Goal: Information Seeking & Learning: Learn about a topic

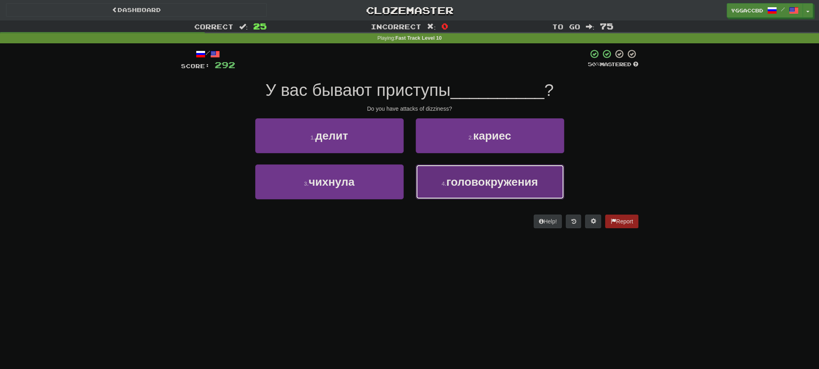
click at [470, 167] on button "4 . головокружения" at bounding box center [490, 182] width 149 height 35
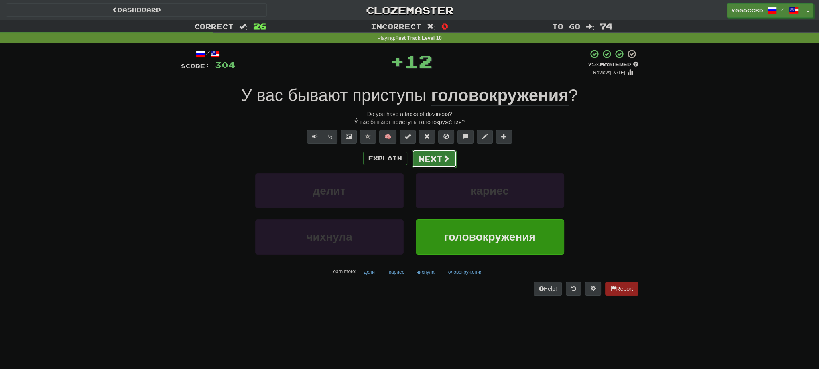
click at [430, 158] on button "Next" at bounding box center [434, 159] width 45 height 18
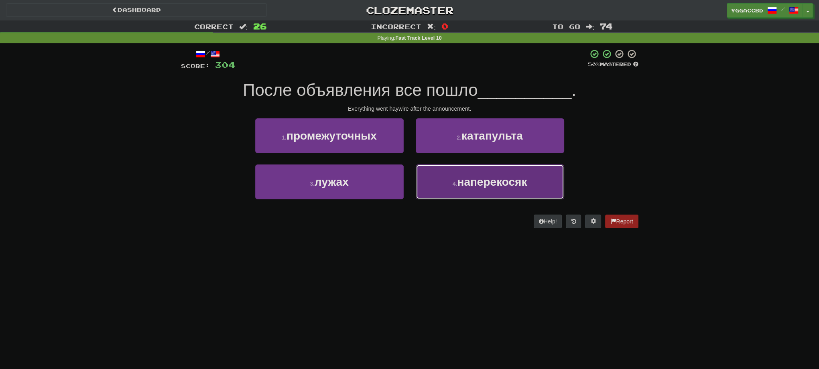
click at [454, 186] on small "4 ." at bounding box center [455, 184] width 5 height 6
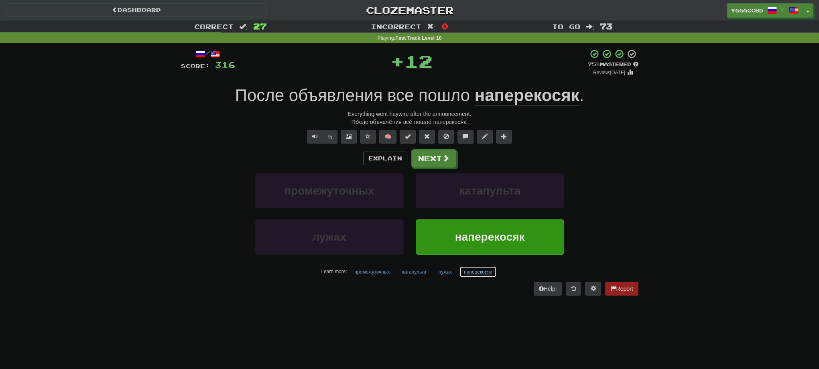
click at [477, 271] on button "наперекосяк" at bounding box center [478, 272] width 37 height 12
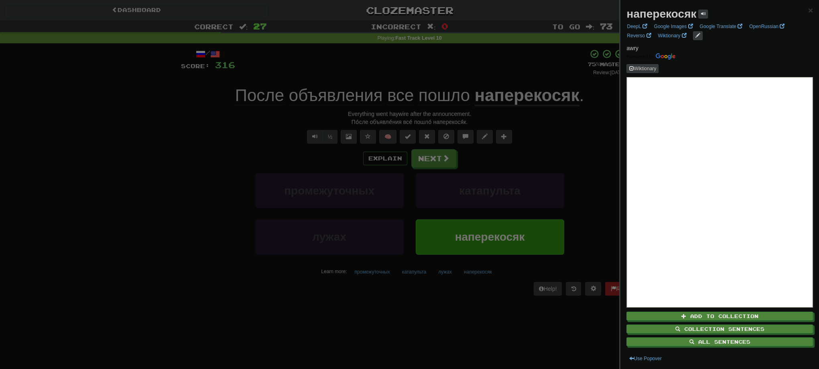
click at [644, 18] on strong "наперекосяк" at bounding box center [662, 14] width 70 height 12
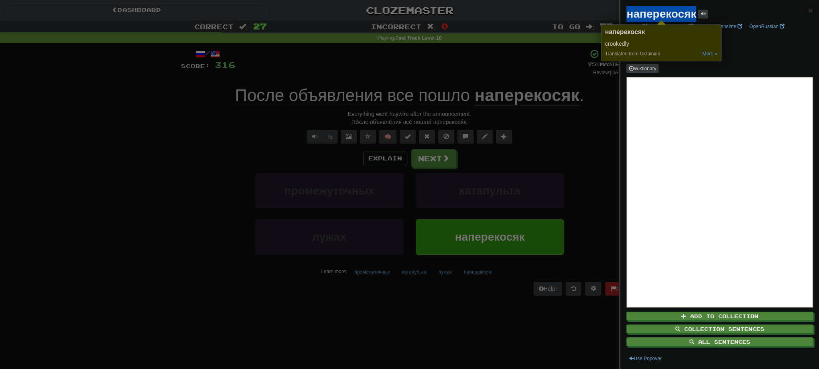
copy strong "наперекосяк"
drag, startPoint x: 210, startPoint y: 145, endPoint x: 281, endPoint y: 141, distance: 71.1
click at [220, 143] on div at bounding box center [409, 184] width 819 height 369
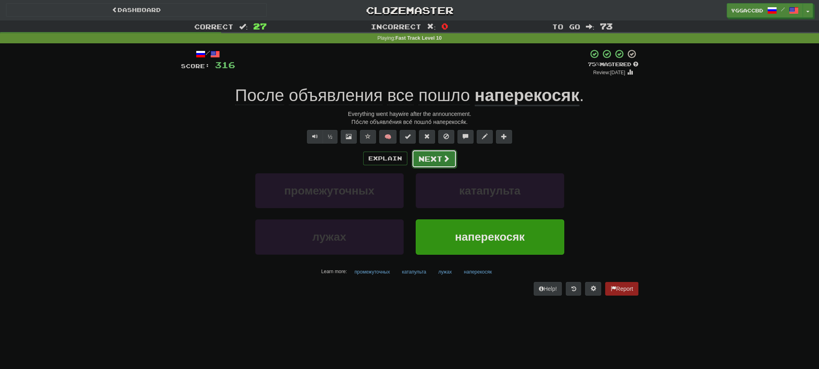
click at [444, 163] on button "Next" at bounding box center [434, 159] width 45 height 18
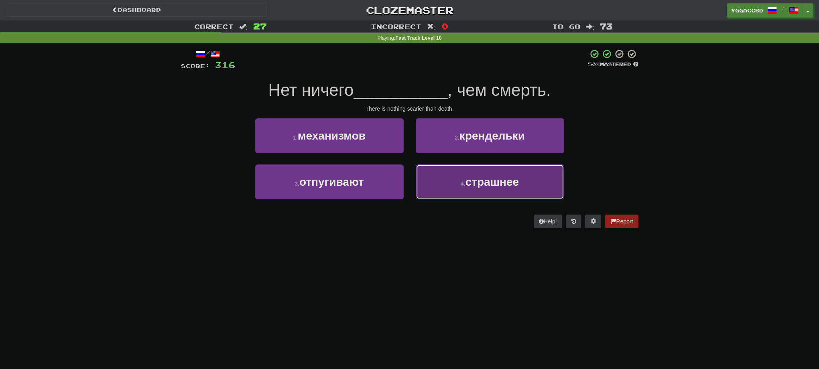
click at [491, 191] on button "4 . страшнее" at bounding box center [490, 182] width 149 height 35
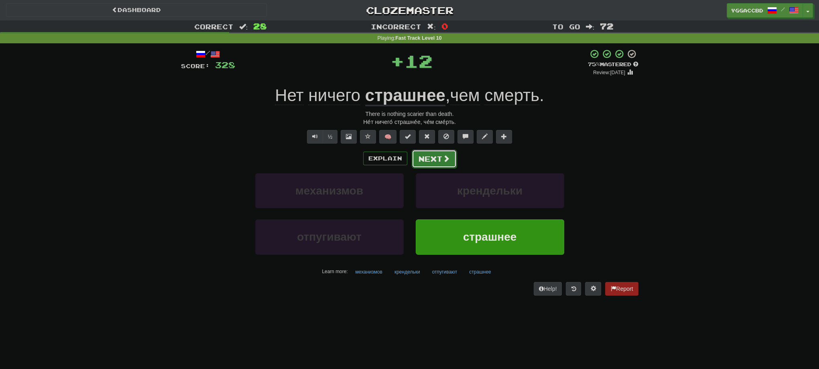
click at [438, 157] on button "Next" at bounding box center [434, 159] width 45 height 18
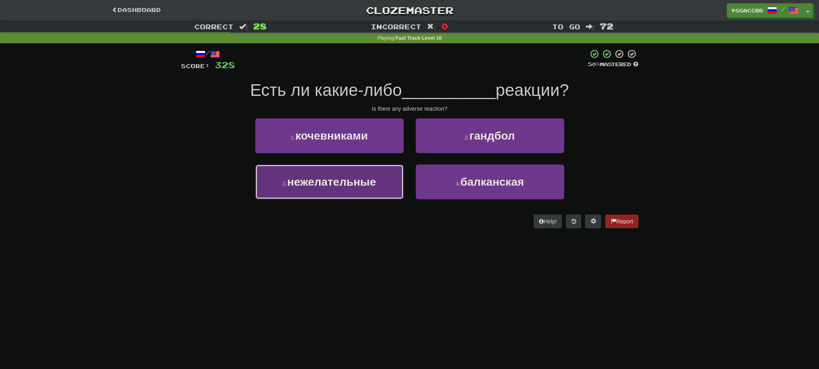
click at [380, 181] on button "3 . нежелательные" at bounding box center [329, 182] width 149 height 35
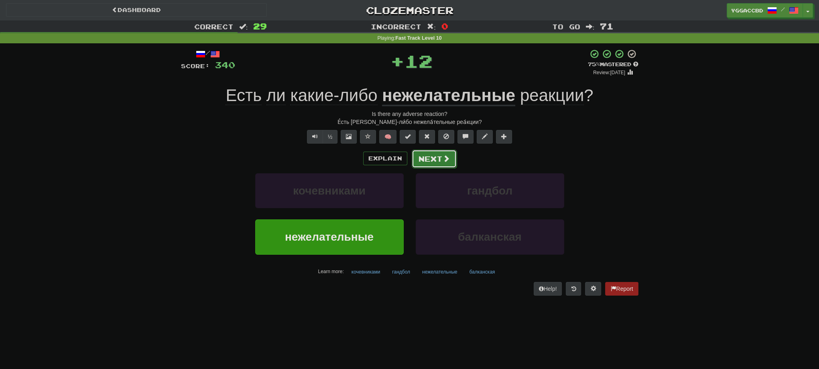
click at [440, 153] on button "Next" at bounding box center [434, 159] width 45 height 18
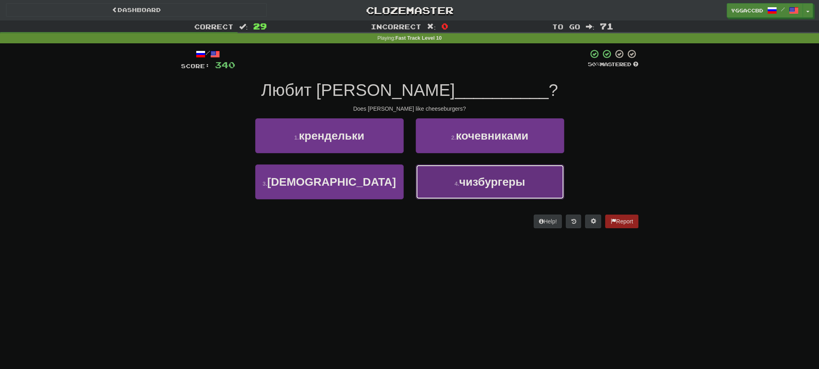
click at [488, 180] on span "чизбургеры" at bounding box center [492, 182] width 66 height 12
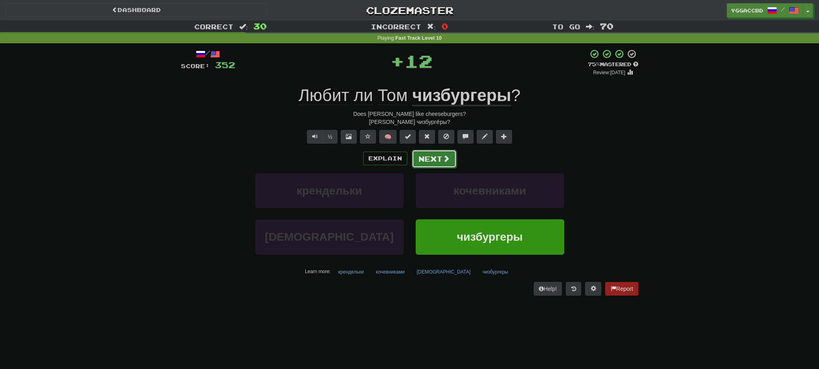
click at [435, 160] on button "Next" at bounding box center [434, 159] width 45 height 18
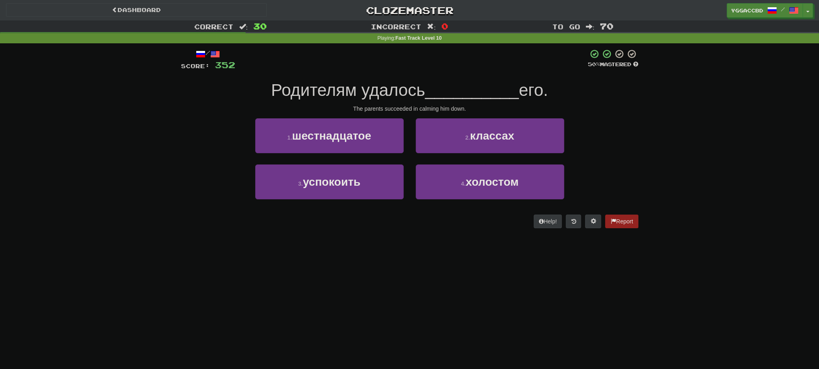
click at [468, 249] on div "Dashboard Clozemaster yggaccBD / Toggle Dropdown Dashboard Leaderboard Activity…" at bounding box center [409, 184] width 819 height 369
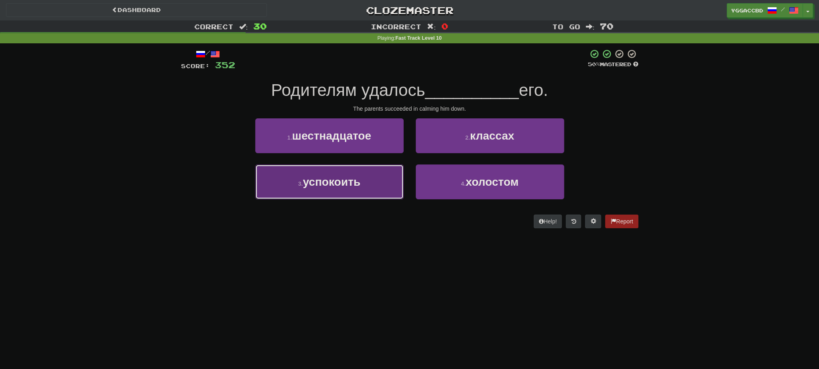
click at [328, 183] on span "успокоить" at bounding box center [331, 182] width 57 height 12
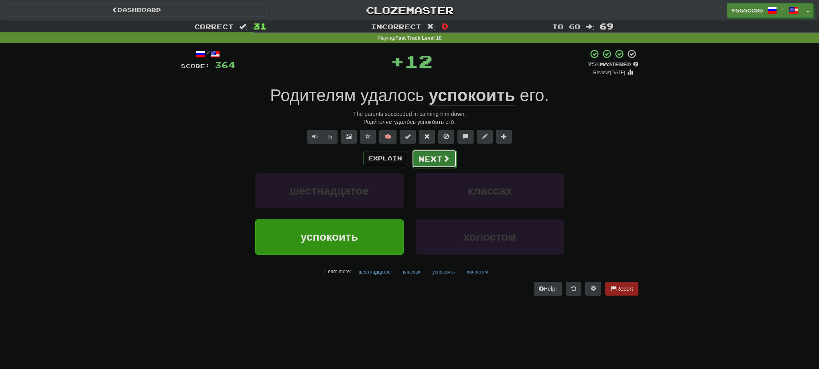
click at [429, 154] on button "Next" at bounding box center [434, 159] width 45 height 18
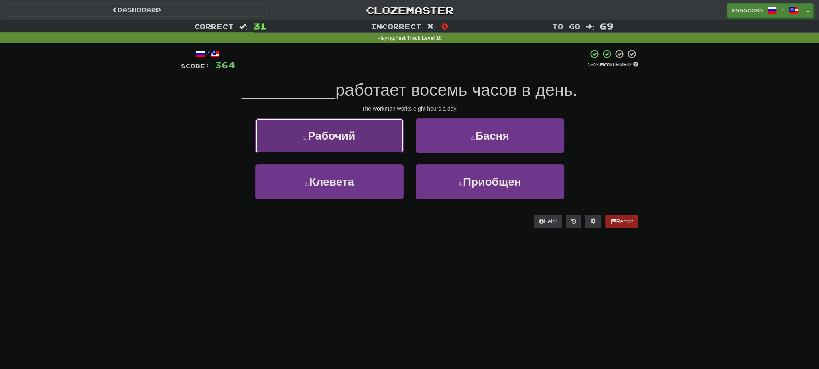
click at [337, 134] on span "Рабочий" at bounding box center [331, 136] width 47 height 12
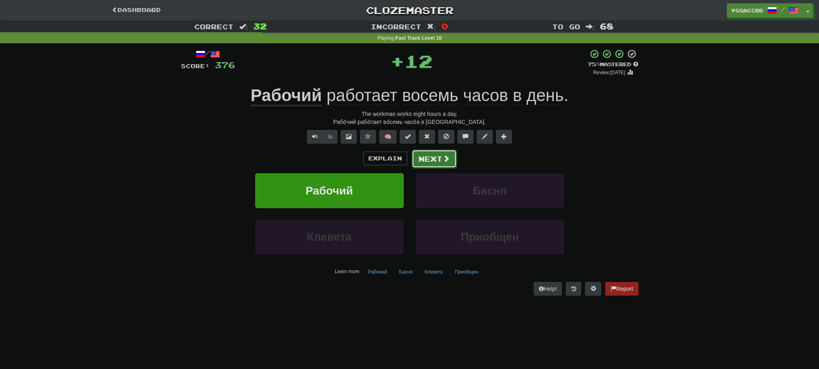
click at [434, 159] on button "Next" at bounding box center [434, 159] width 45 height 18
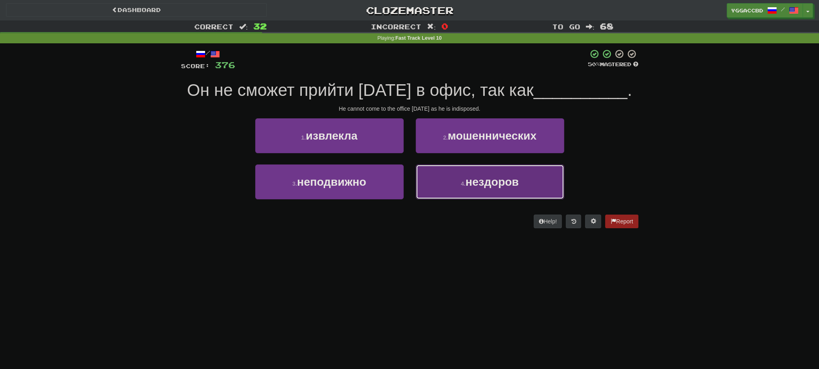
click at [448, 183] on button "4 . нездоров" at bounding box center [490, 182] width 149 height 35
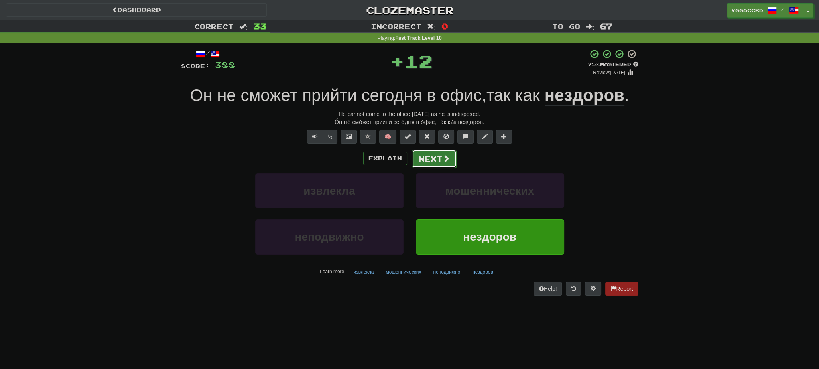
click at [433, 160] on button "Next" at bounding box center [434, 159] width 45 height 18
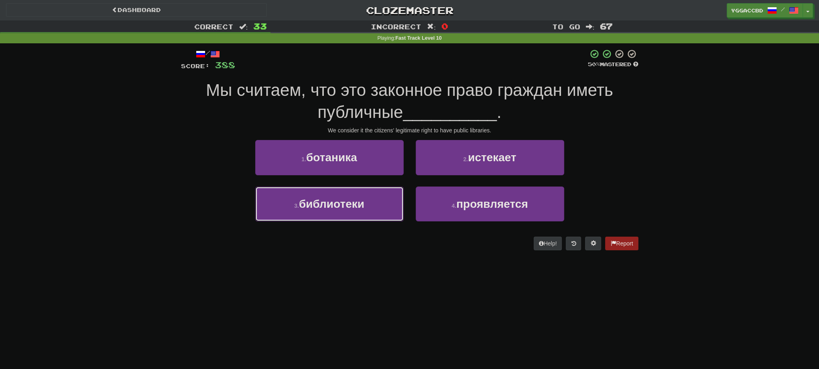
drag, startPoint x: 366, startPoint y: 201, endPoint x: 377, endPoint y: 193, distance: 13.7
click at [366, 201] on button "3 . библиотеки" at bounding box center [329, 204] width 149 height 35
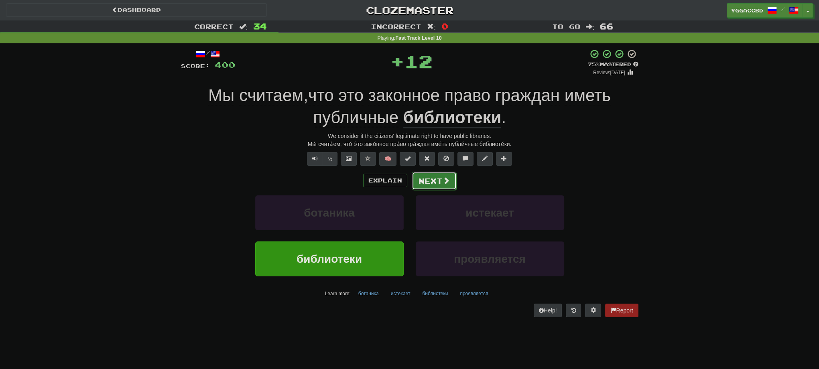
click at [426, 182] on button "Next" at bounding box center [434, 181] width 45 height 18
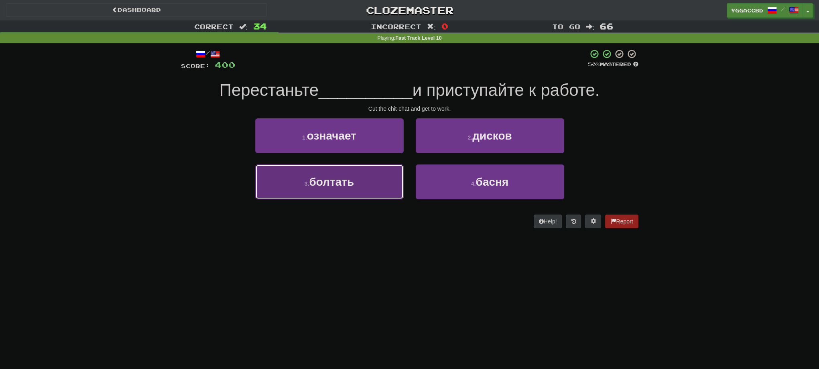
click at [383, 177] on button "3 . болтать" at bounding box center [329, 182] width 149 height 35
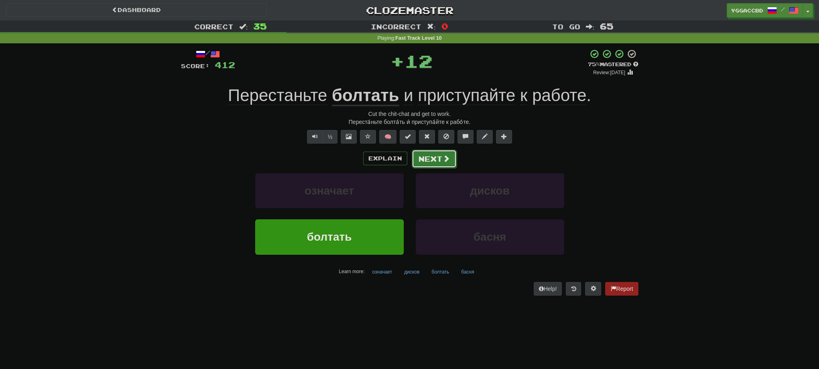
click at [421, 161] on button "Next" at bounding box center [434, 159] width 45 height 18
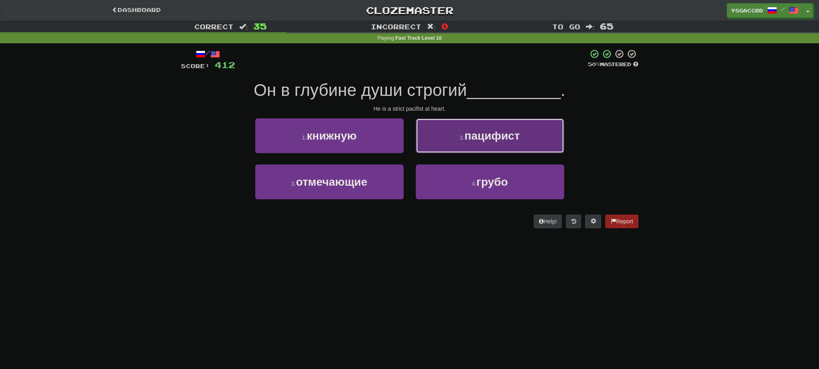
click at [452, 150] on button "2 . пацифист" at bounding box center [490, 135] width 149 height 35
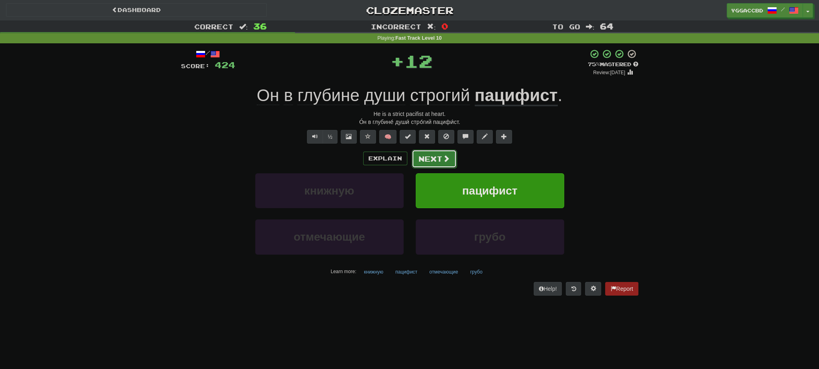
click at [436, 164] on button "Next" at bounding box center [434, 159] width 45 height 18
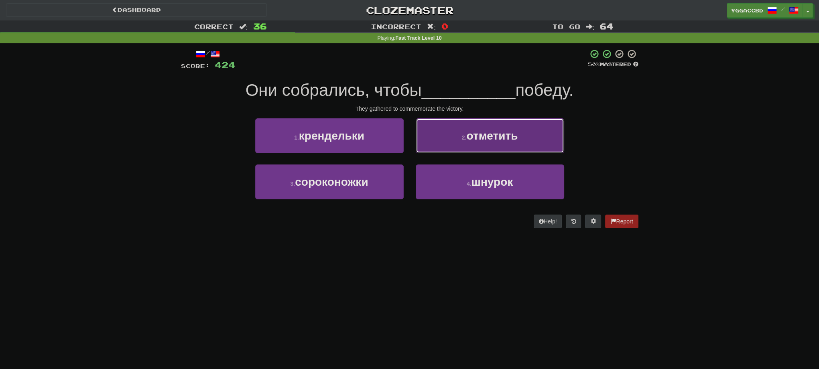
click at [454, 146] on button "2 . отметить" at bounding box center [490, 135] width 149 height 35
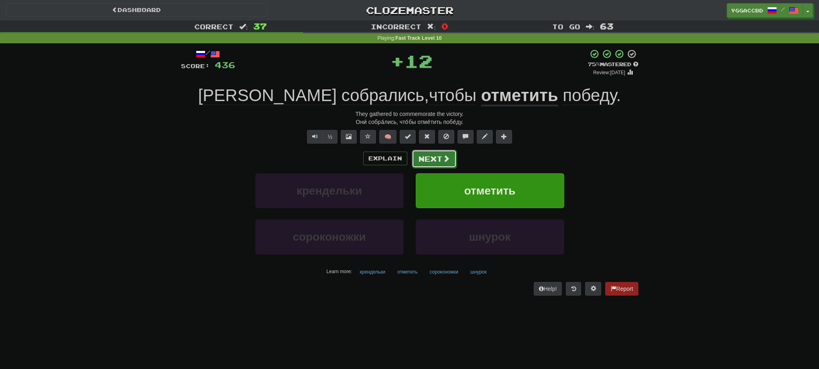
click at [440, 163] on button "Next" at bounding box center [434, 159] width 45 height 18
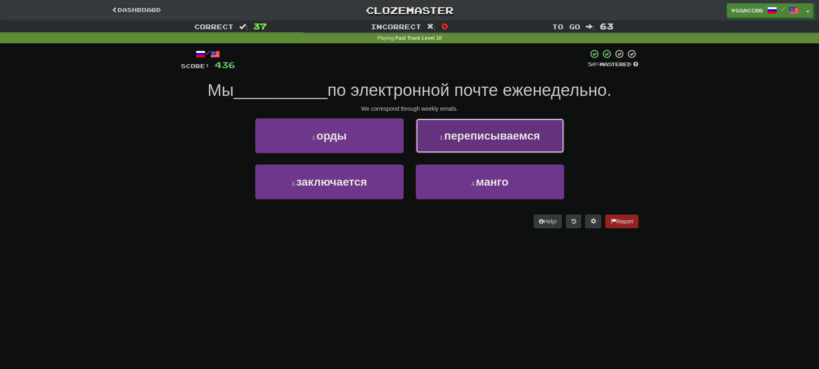
click at [454, 140] on span "переписываемся" at bounding box center [492, 136] width 96 height 12
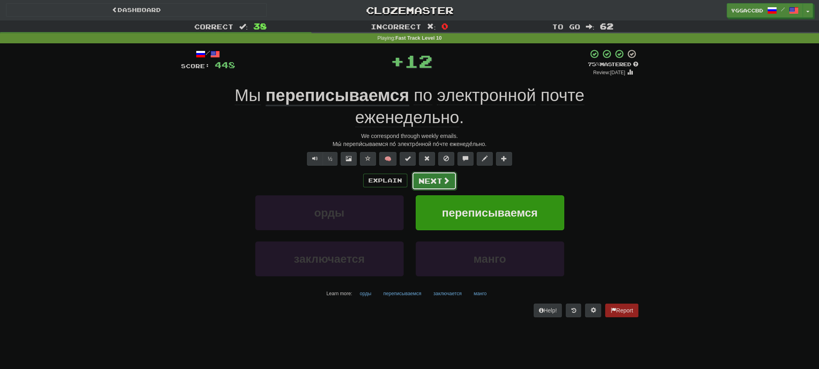
click at [441, 182] on button "Next" at bounding box center [434, 181] width 45 height 18
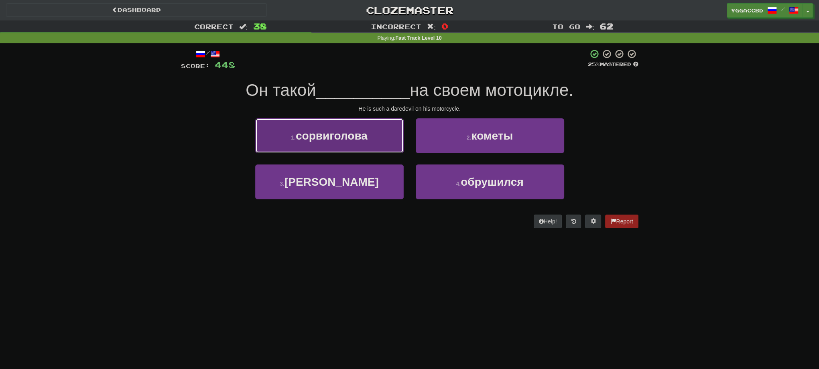
click at [287, 125] on button "1 . сорвиголова" at bounding box center [329, 135] width 149 height 35
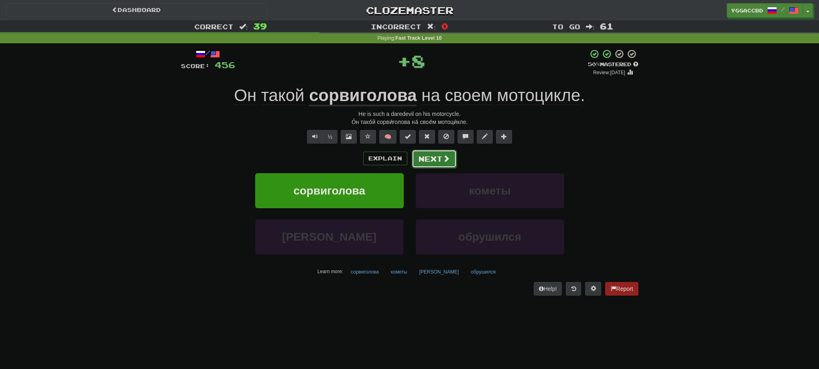
click at [430, 157] on button "Next" at bounding box center [434, 159] width 45 height 18
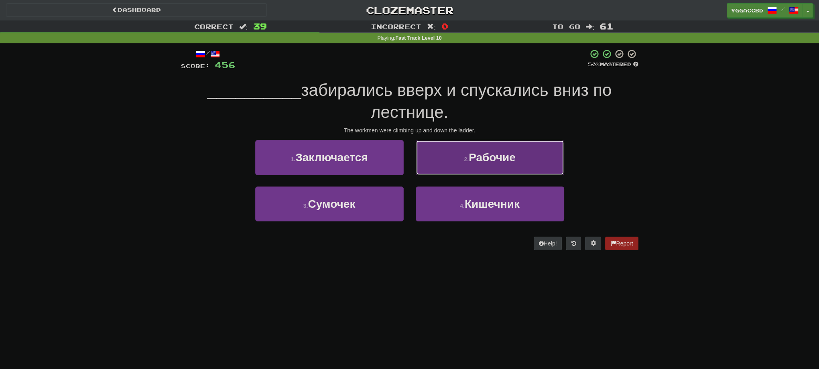
click at [453, 154] on button "2 . Рабочие" at bounding box center [490, 157] width 149 height 35
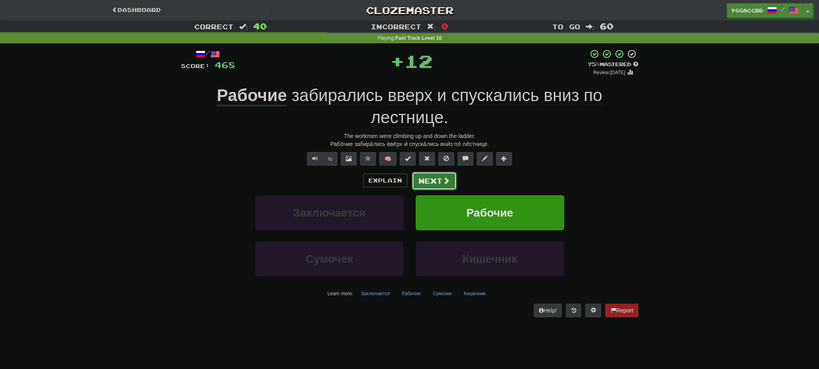
click at [432, 183] on button "Next" at bounding box center [434, 181] width 45 height 18
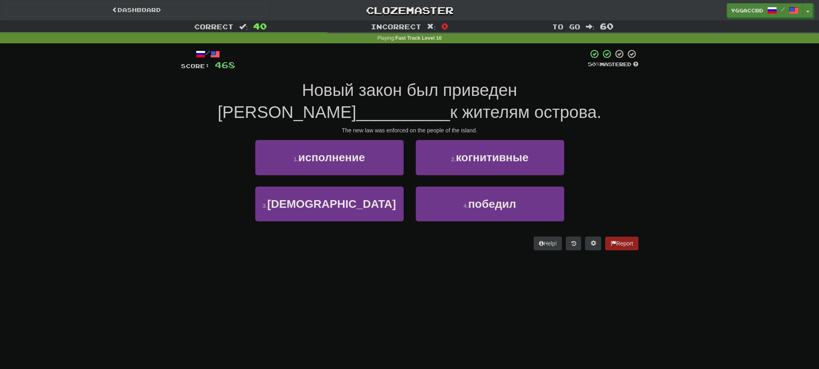
click at [6, 352] on div "Dashboard Clozemaster yggaccBD / Toggle Dropdown Dashboard Leaderboard Activity…" at bounding box center [409, 184] width 819 height 369
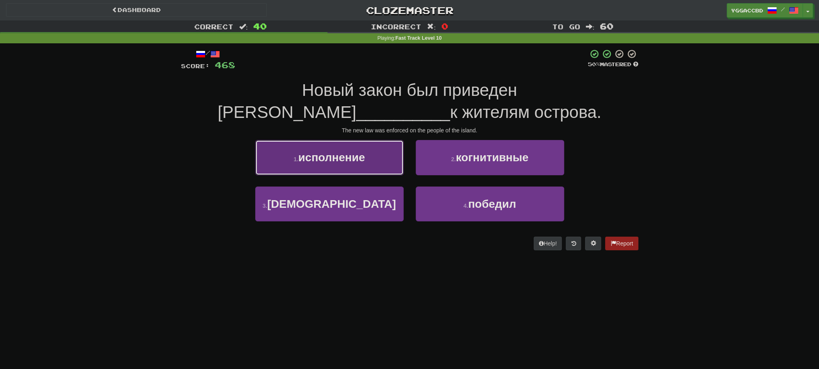
click at [326, 170] on button "1 . исполнение" at bounding box center [329, 157] width 149 height 35
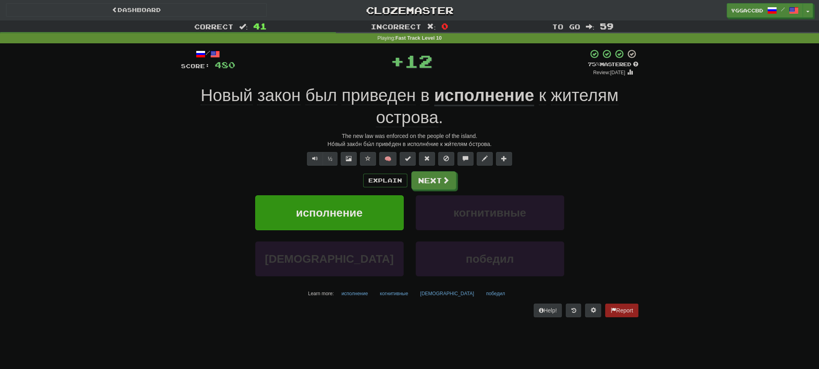
click at [470, 101] on u "исполнение" at bounding box center [484, 96] width 100 height 20
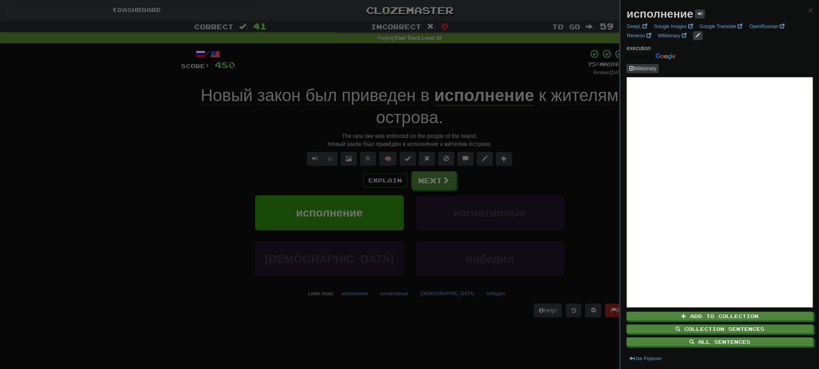
click at [373, 95] on div at bounding box center [409, 184] width 819 height 369
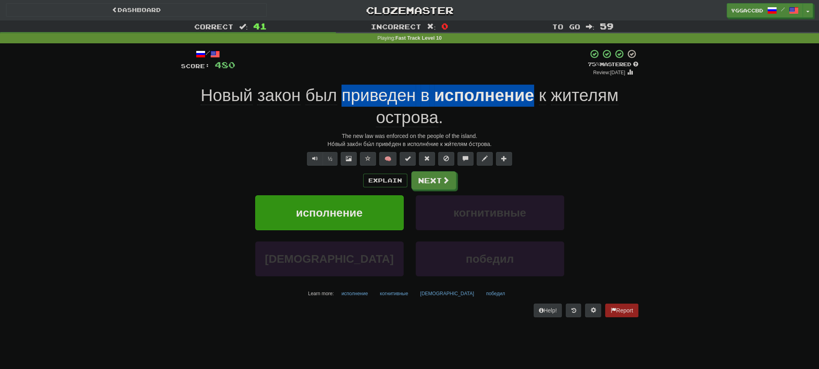
drag, startPoint x: 340, startPoint y: 91, endPoint x: 532, endPoint y: 101, distance: 192.5
click at [532, 101] on div "Новый закон был приведен в исполнение к жителям острова ." at bounding box center [410, 107] width 458 height 44
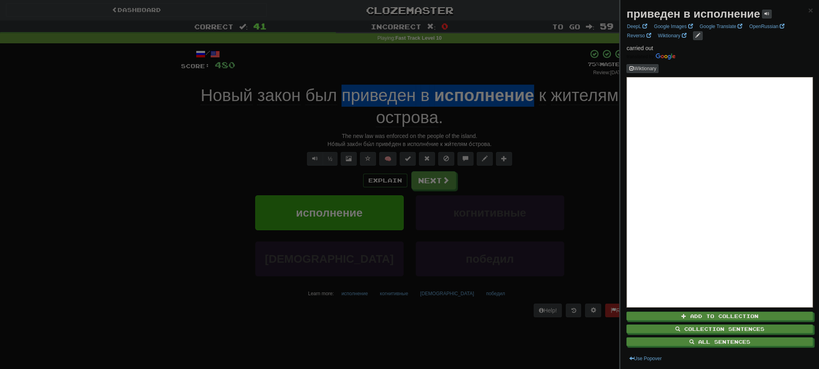
copy div "приведен в исполнение"
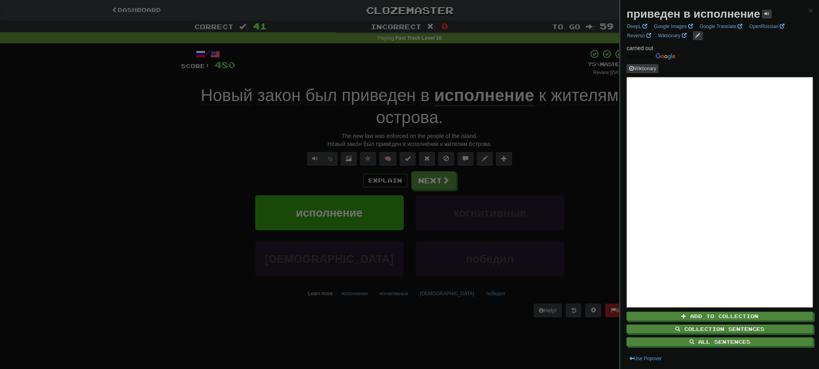
click at [120, 229] on div at bounding box center [409, 184] width 819 height 369
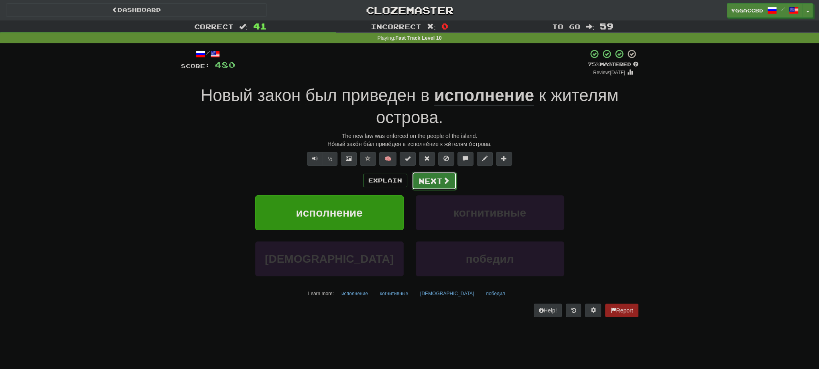
click at [439, 183] on button "Next" at bounding box center [434, 181] width 45 height 18
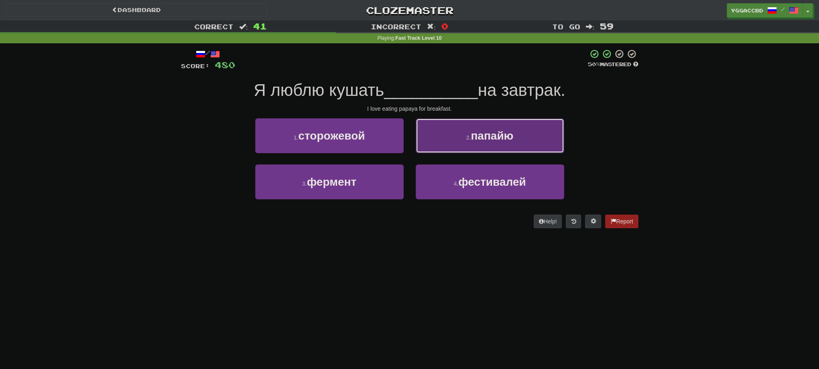
click at [452, 136] on button "2 . папайю" at bounding box center [490, 135] width 149 height 35
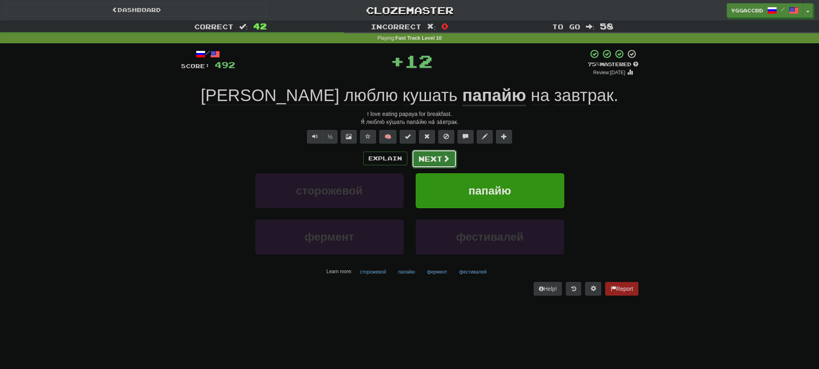
click at [414, 160] on button "Next" at bounding box center [434, 159] width 45 height 18
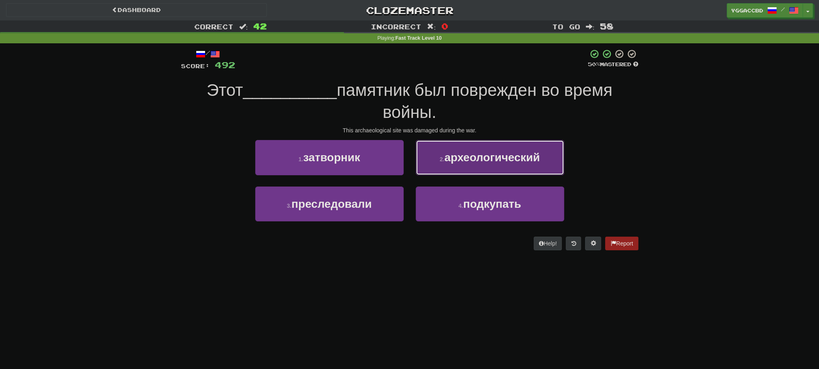
click at [480, 160] on span "археологический" at bounding box center [492, 157] width 96 height 12
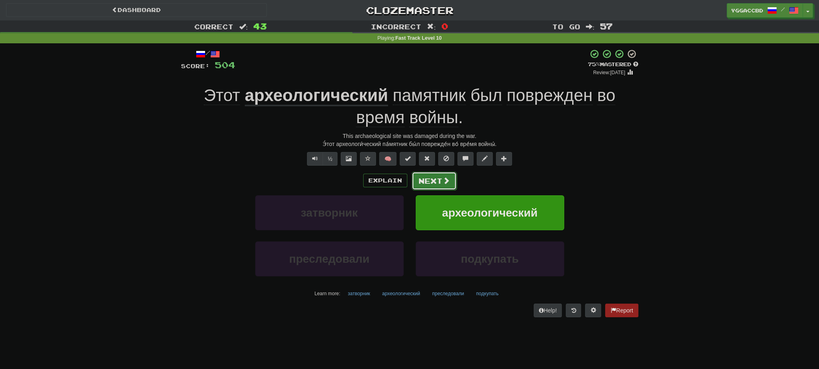
click at [438, 185] on button "Next" at bounding box center [434, 181] width 45 height 18
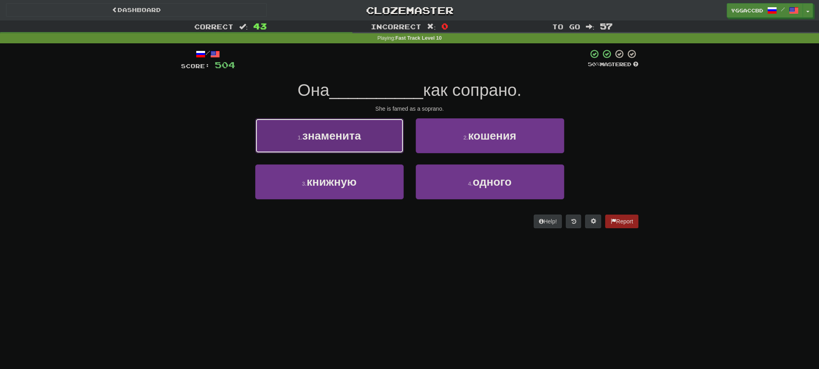
click at [350, 140] on span "знаменита" at bounding box center [331, 136] width 59 height 12
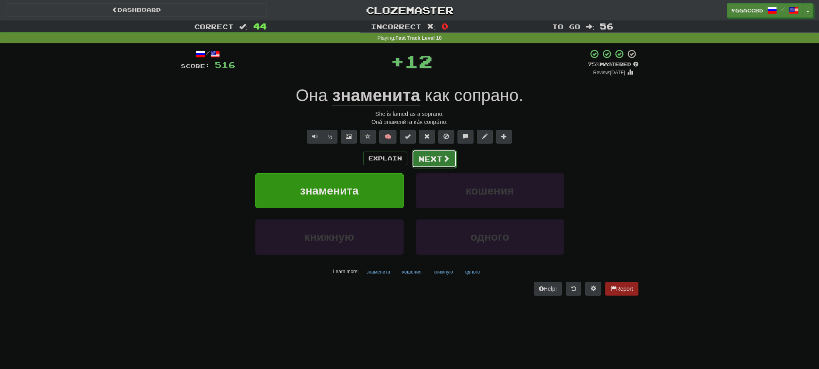
click at [438, 161] on button "Next" at bounding box center [434, 159] width 45 height 18
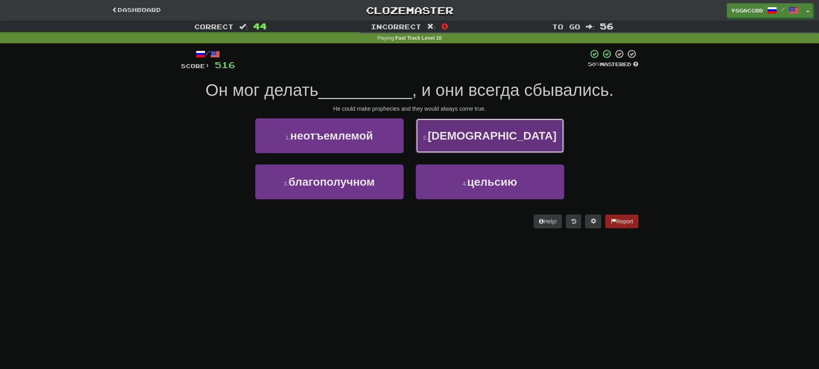
click at [452, 148] on button "2 . [DEMOGRAPHIC_DATA]" at bounding box center [490, 135] width 149 height 35
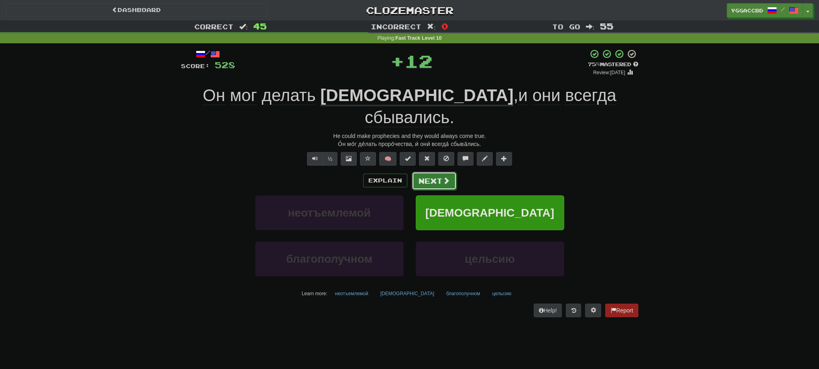
click at [431, 172] on button "Next" at bounding box center [434, 181] width 45 height 18
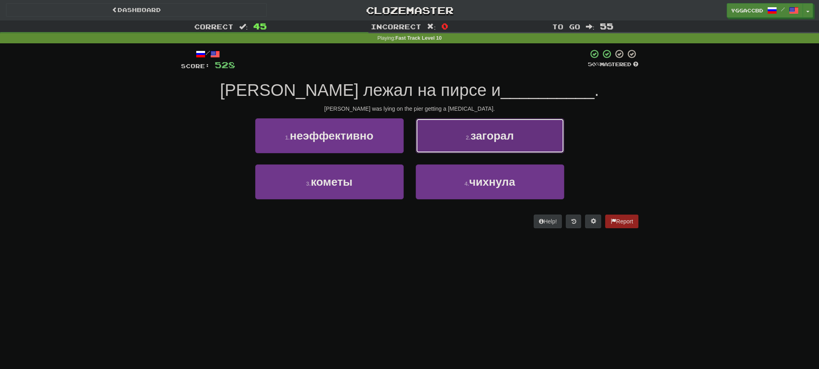
click at [450, 145] on button "2 . загорал" at bounding box center [490, 135] width 149 height 35
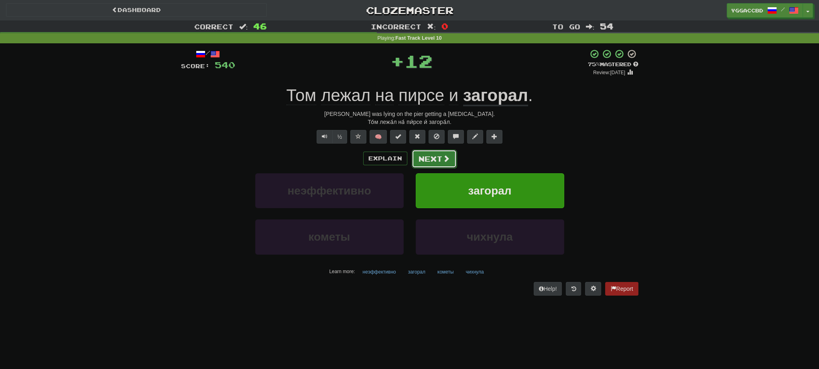
click at [437, 159] on button "Next" at bounding box center [434, 159] width 45 height 18
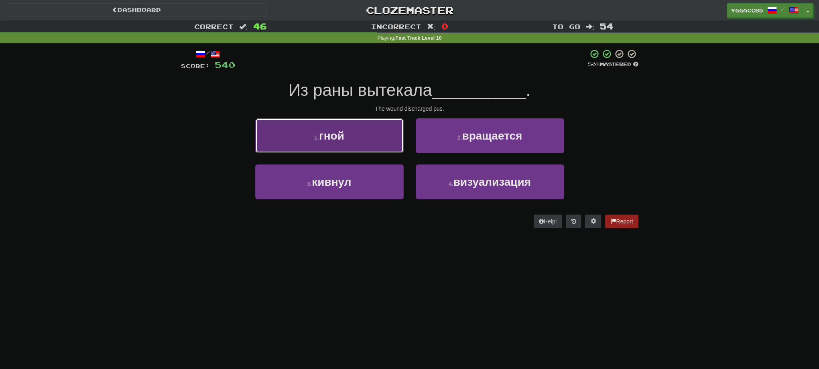
click at [340, 139] on span "гной" at bounding box center [331, 136] width 25 height 12
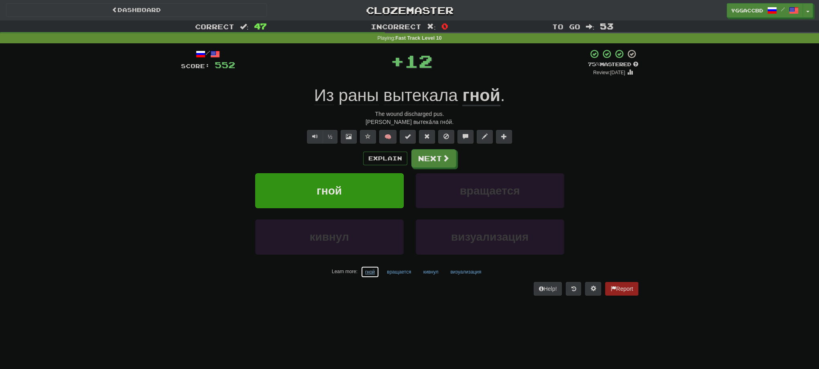
click at [372, 273] on button "гной" at bounding box center [370, 272] width 18 height 12
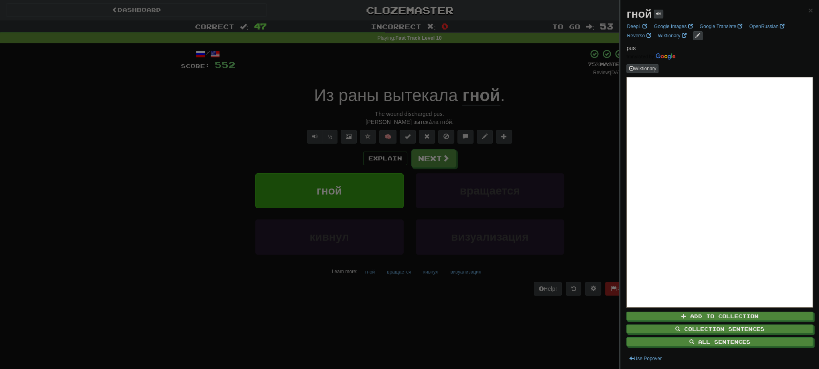
click at [386, 302] on div at bounding box center [409, 184] width 819 height 369
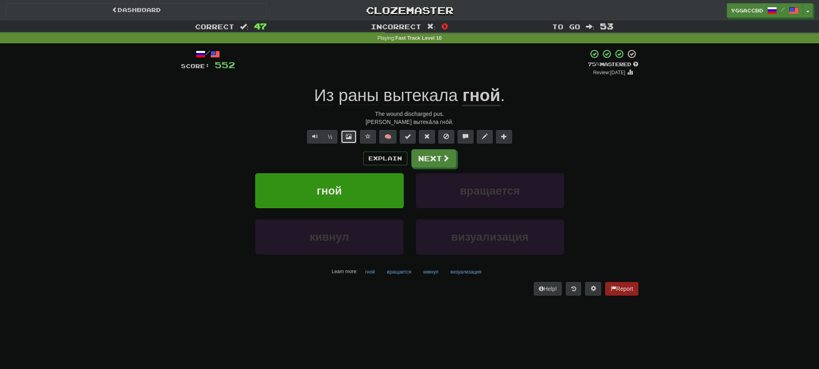
click at [344, 133] on button at bounding box center [349, 137] width 16 height 14
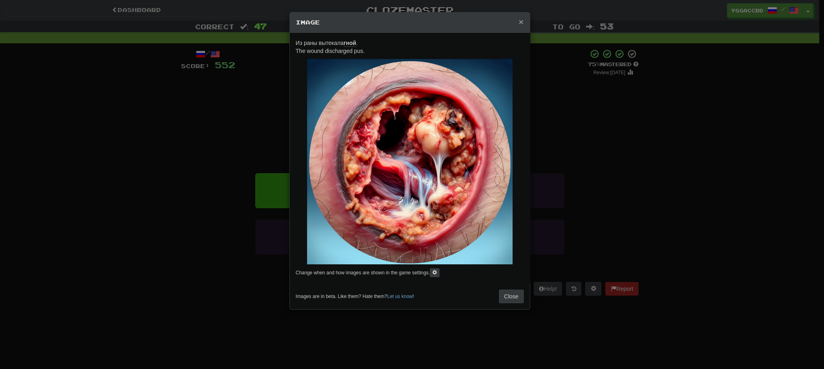
click at [522, 22] on span "×" at bounding box center [521, 21] width 5 height 9
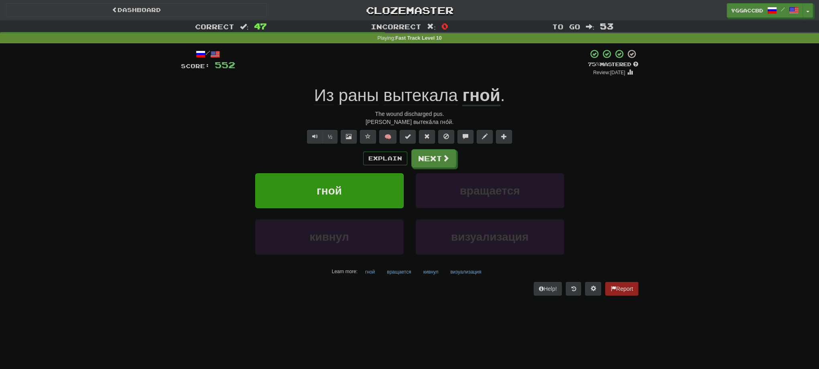
click at [384, 95] on span "раны" at bounding box center [421, 95] width 74 height 19
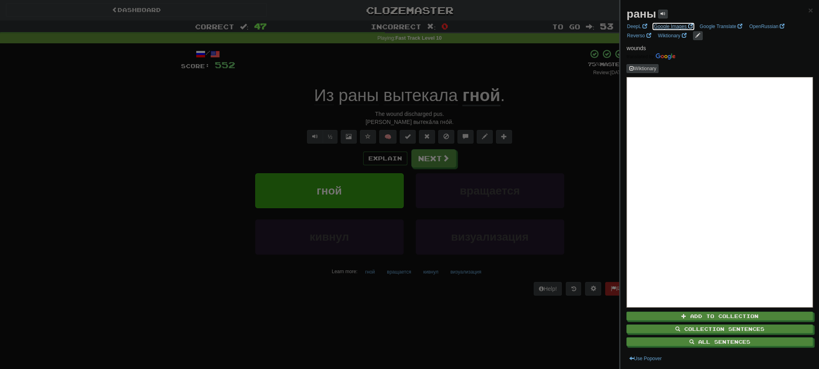
click at [669, 26] on link "Google Images" at bounding box center [674, 26] width 44 height 9
click at [441, 151] on div at bounding box center [409, 184] width 819 height 369
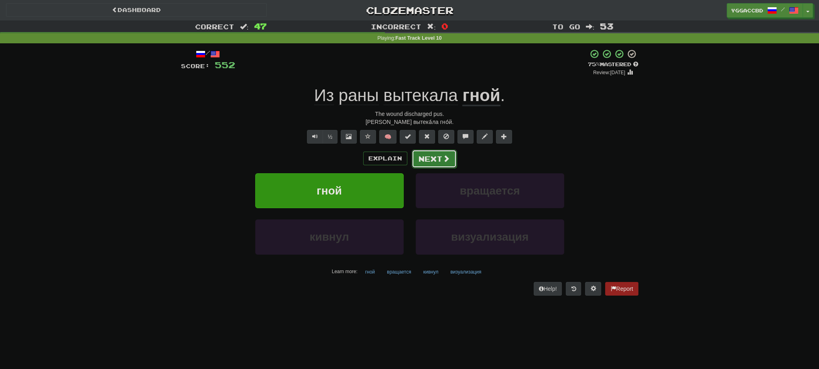
click at [439, 156] on button "Next" at bounding box center [434, 159] width 45 height 18
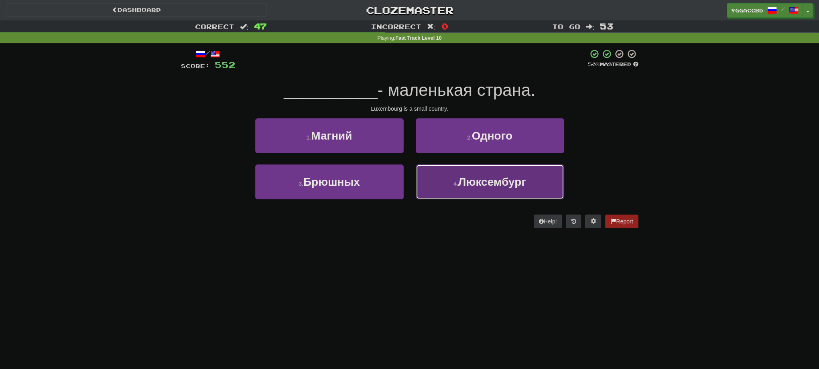
click at [488, 187] on span "Люксембург" at bounding box center [492, 182] width 68 height 12
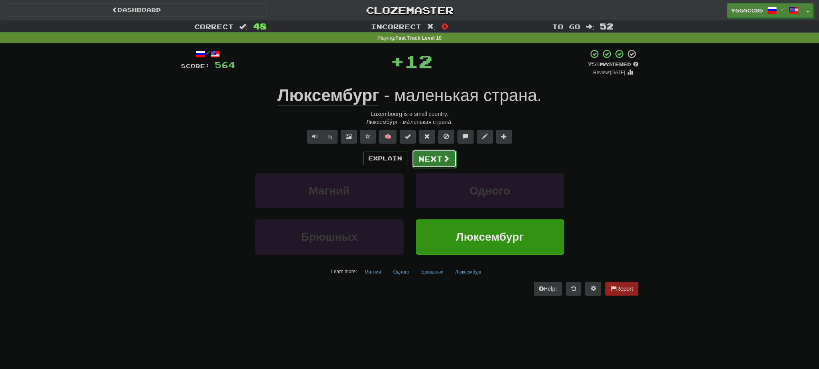
click at [440, 163] on button "Next" at bounding box center [434, 159] width 45 height 18
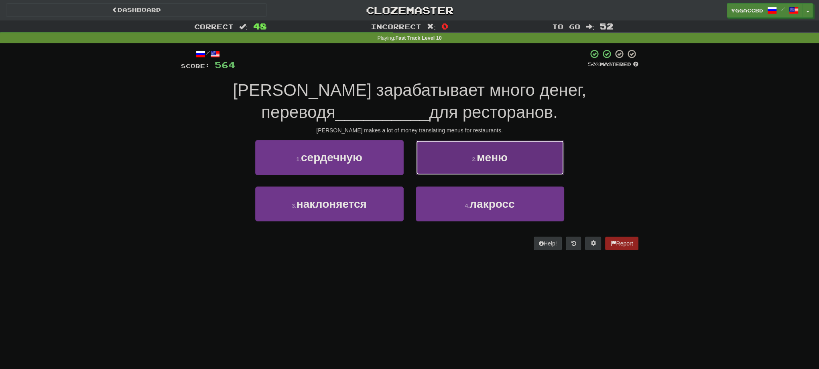
click at [441, 162] on button "2 . меню" at bounding box center [490, 157] width 149 height 35
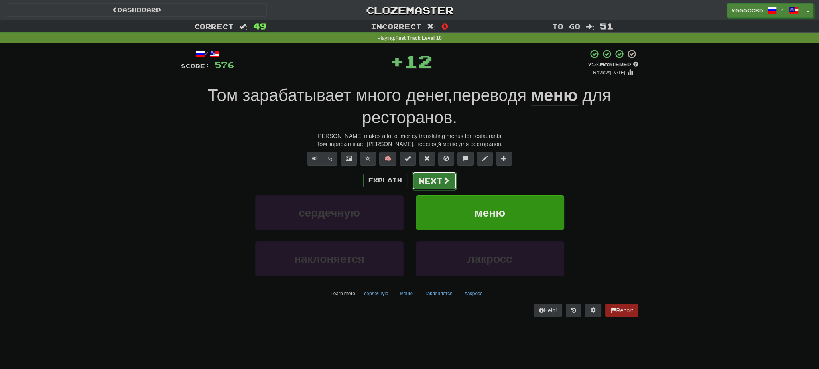
click at [430, 183] on button "Next" at bounding box center [434, 181] width 45 height 18
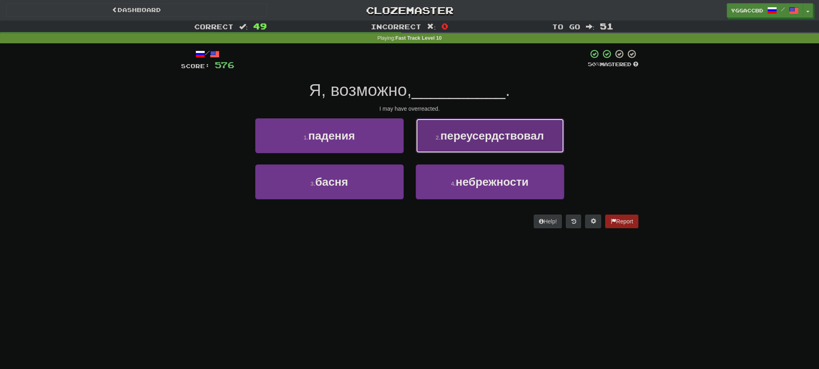
click at [470, 150] on button "2 . переусердствовал" at bounding box center [490, 135] width 149 height 35
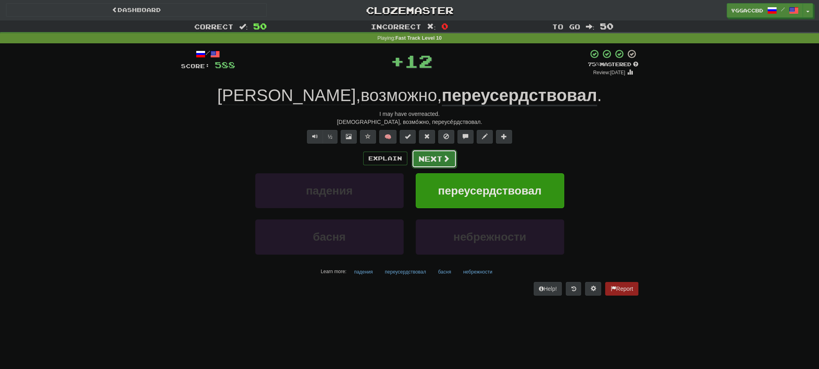
click at [436, 160] on button "Next" at bounding box center [434, 159] width 45 height 18
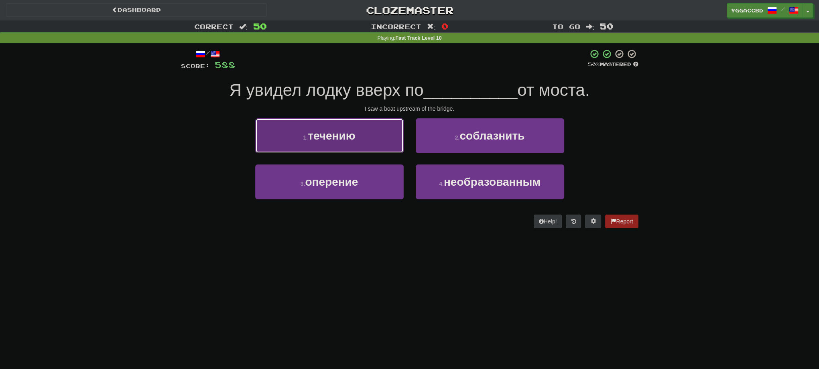
click at [369, 145] on button "1 . течению" at bounding box center [329, 135] width 149 height 35
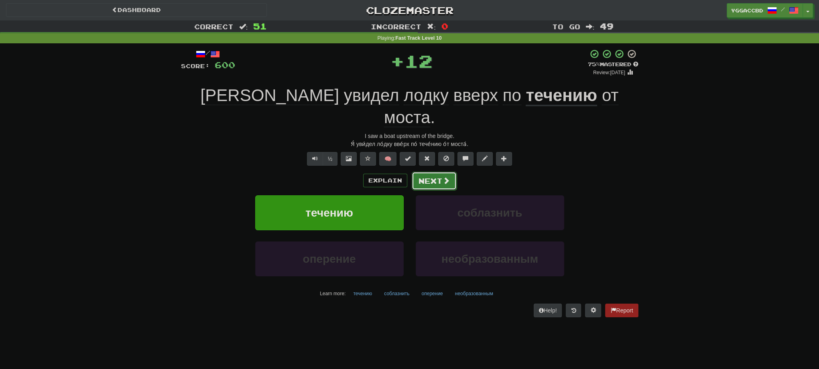
click at [439, 172] on button "Next" at bounding box center [434, 181] width 45 height 18
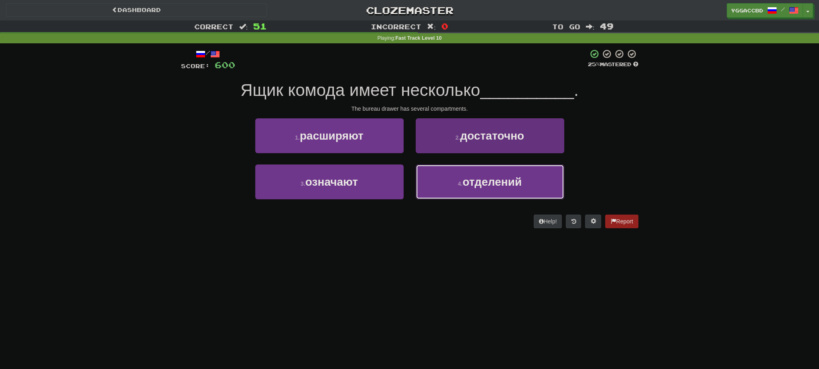
drag, startPoint x: 462, startPoint y: 178, endPoint x: 456, endPoint y: 177, distance: 5.8
click at [462, 178] on button "4 . отделений" at bounding box center [490, 182] width 149 height 35
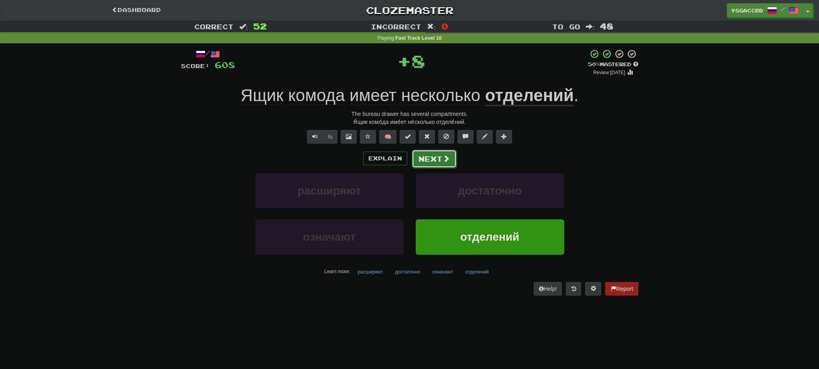
click at [431, 159] on button "Next" at bounding box center [434, 159] width 45 height 18
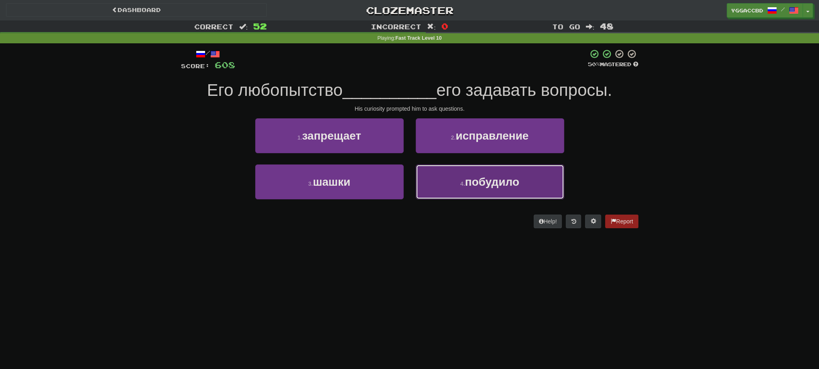
click at [486, 196] on button "4 . побудило" at bounding box center [490, 182] width 149 height 35
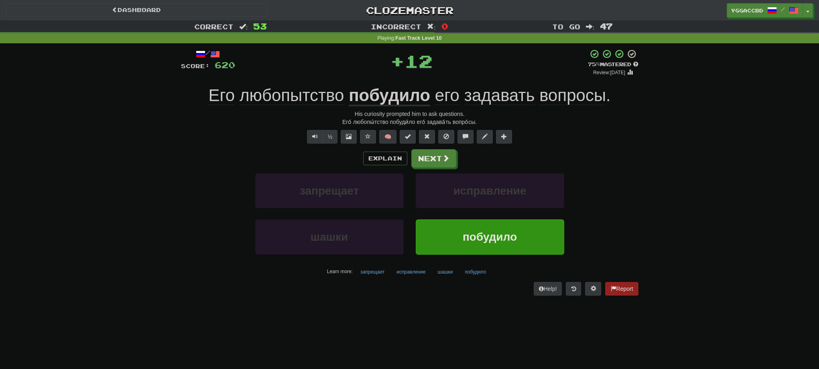
click at [376, 96] on u "побудило" at bounding box center [389, 96] width 81 height 20
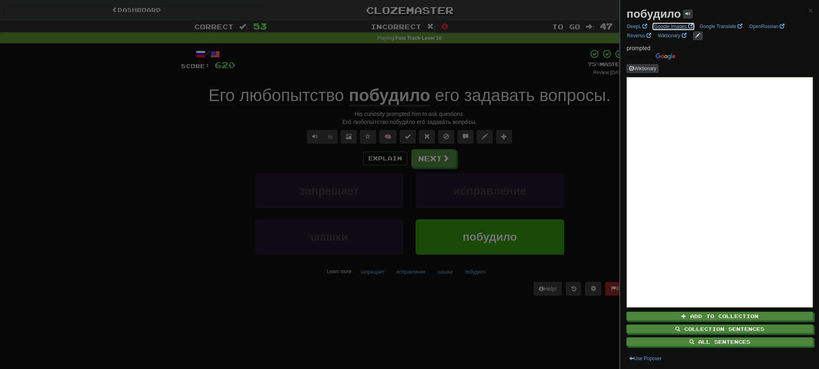
click at [678, 27] on link "Google Images" at bounding box center [674, 26] width 44 height 9
click at [435, 160] on div at bounding box center [409, 184] width 819 height 369
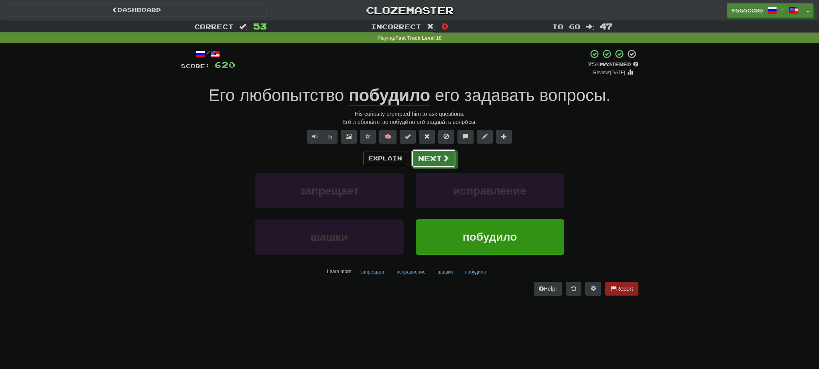
click at [435, 160] on button "Next" at bounding box center [433, 158] width 45 height 18
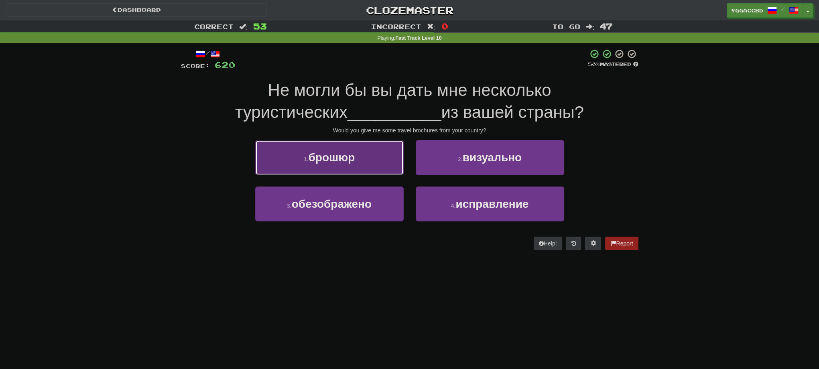
click at [332, 153] on span "брошюр" at bounding box center [331, 157] width 47 height 12
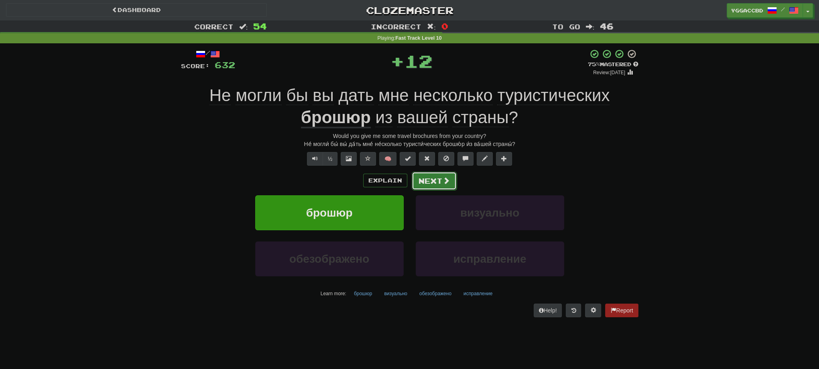
click at [434, 185] on button "Next" at bounding box center [434, 181] width 45 height 18
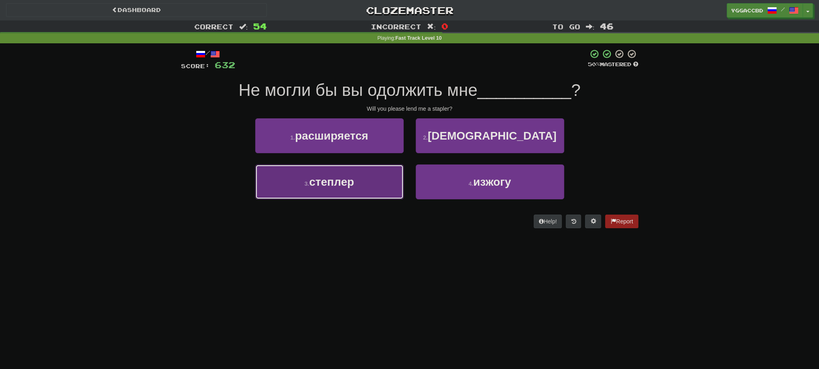
click at [357, 183] on button "3 . степлер" at bounding box center [329, 182] width 149 height 35
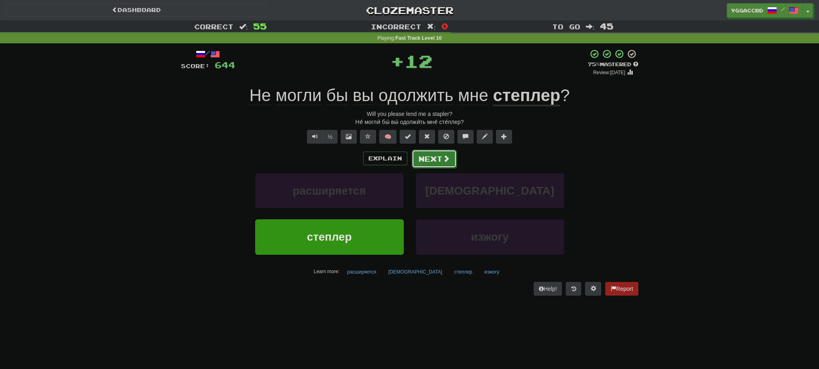
click at [443, 156] on span at bounding box center [446, 158] width 7 height 7
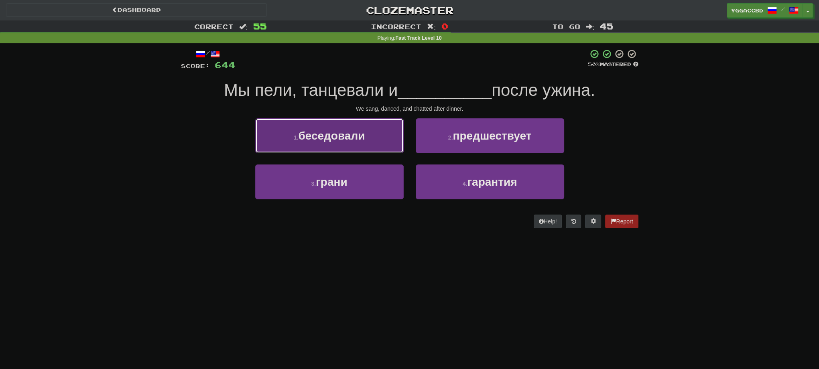
click at [360, 140] on span "беседовали" at bounding box center [331, 136] width 67 height 12
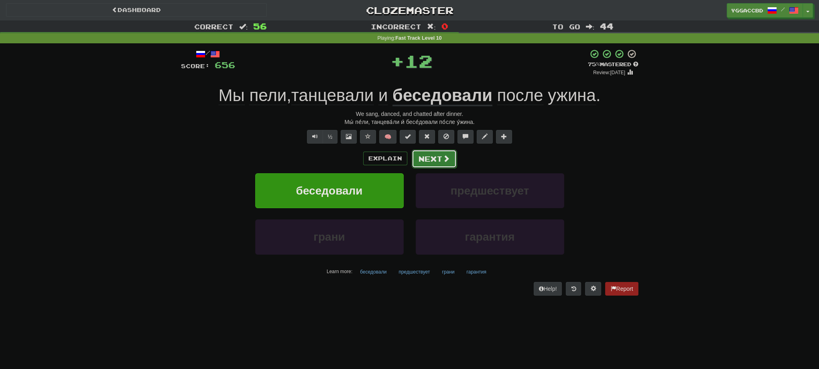
click at [435, 157] on button "Next" at bounding box center [434, 159] width 45 height 18
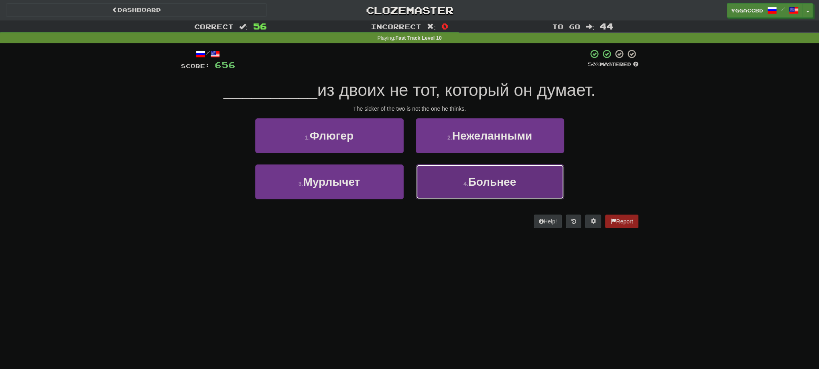
click at [486, 191] on button "4 . [GEOGRAPHIC_DATA]" at bounding box center [490, 182] width 149 height 35
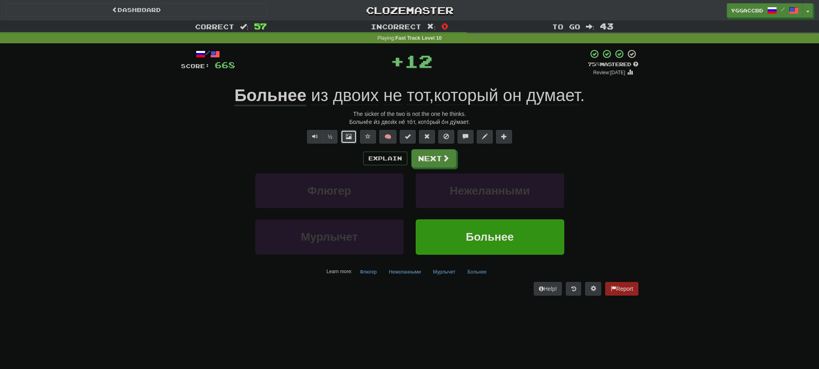
click at [345, 138] on button at bounding box center [349, 137] width 16 height 14
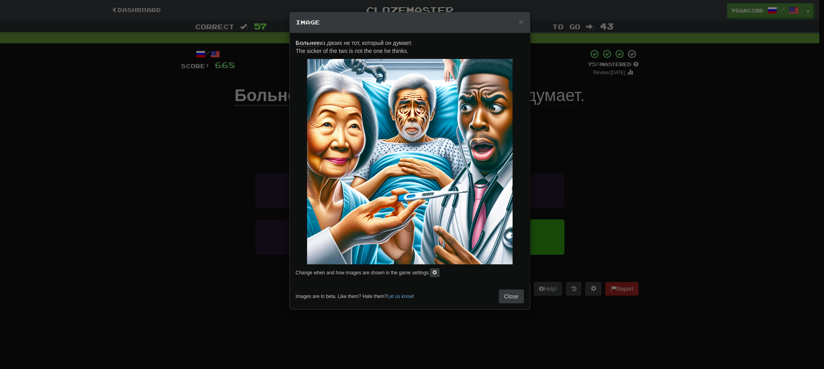
click at [613, 164] on div "× Image Больнее из двоих не тот, который он думает. The sicker of the two is no…" at bounding box center [412, 184] width 824 height 369
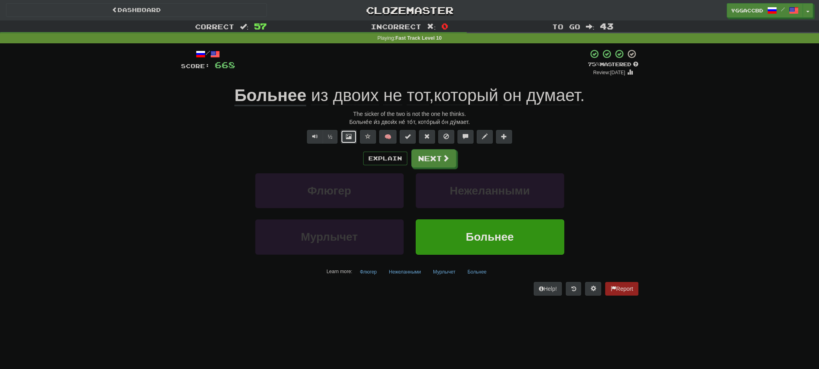
click at [351, 138] on span at bounding box center [349, 137] width 6 height 6
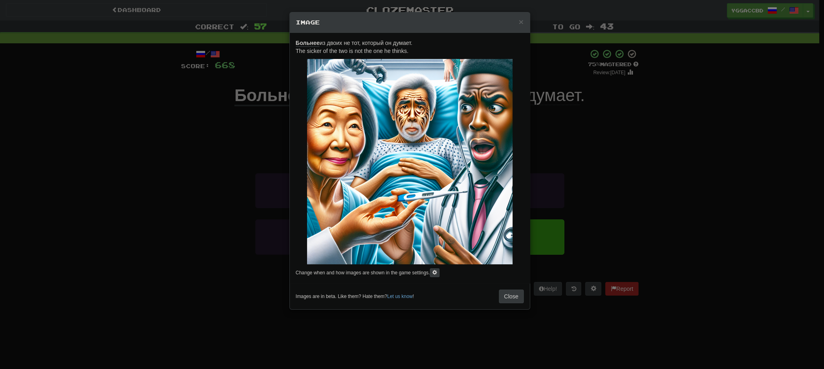
click at [548, 153] on div "× Image Больнее из двоих не тот, который он думает. The sicker of the two is no…" at bounding box center [412, 184] width 824 height 369
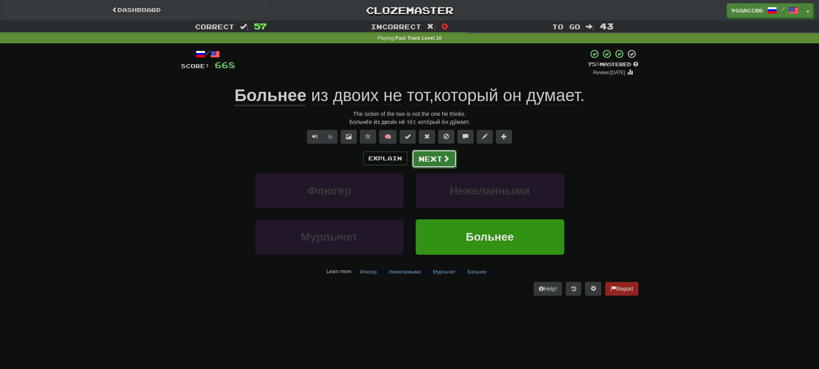
click at [436, 156] on button "Next" at bounding box center [434, 159] width 45 height 18
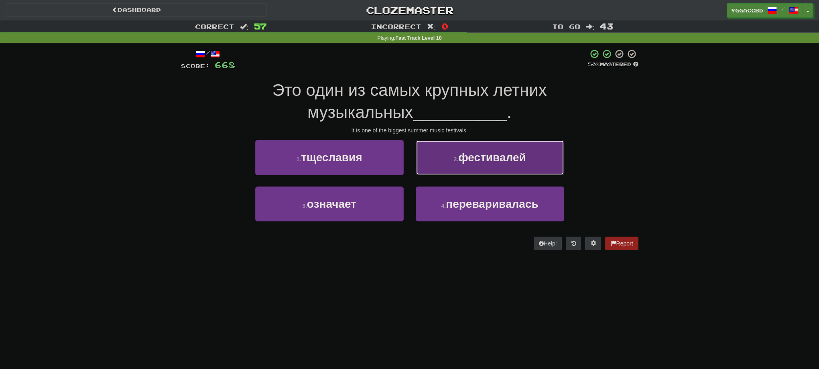
click at [483, 163] on span "фестивалей" at bounding box center [491, 157] width 67 height 12
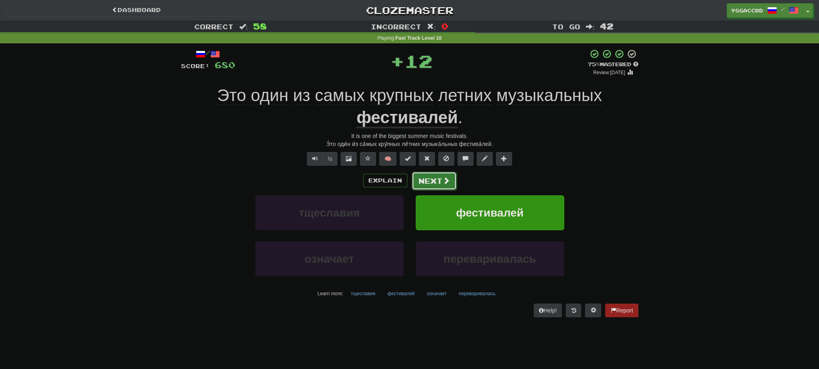
click at [436, 179] on button "Next" at bounding box center [434, 181] width 45 height 18
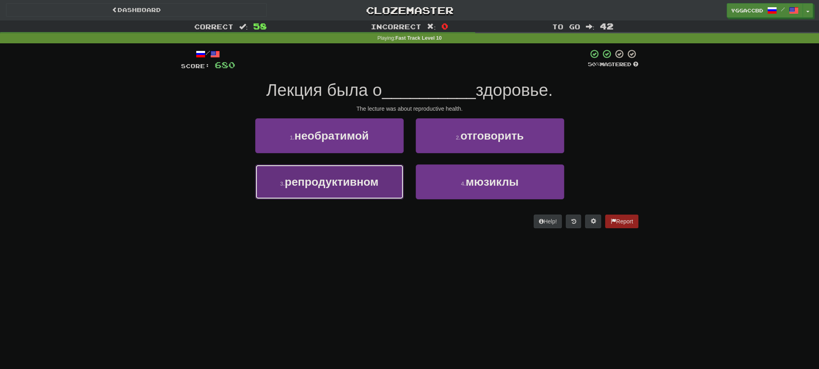
click at [374, 194] on button "3 . репродуктивном" at bounding box center [329, 182] width 149 height 35
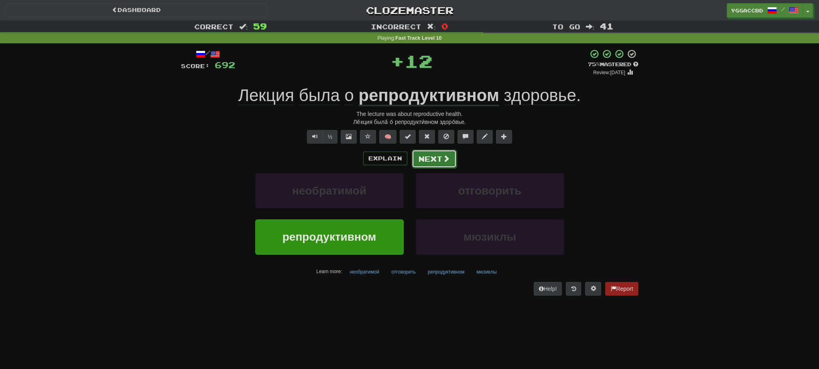
click at [427, 156] on button "Next" at bounding box center [434, 159] width 45 height 18
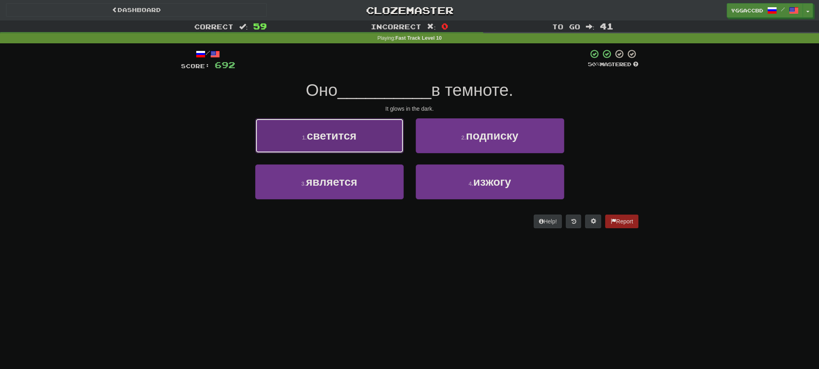
click at [331, 132] on span "светится" at bounding box center [332, 136] width 50 height 12
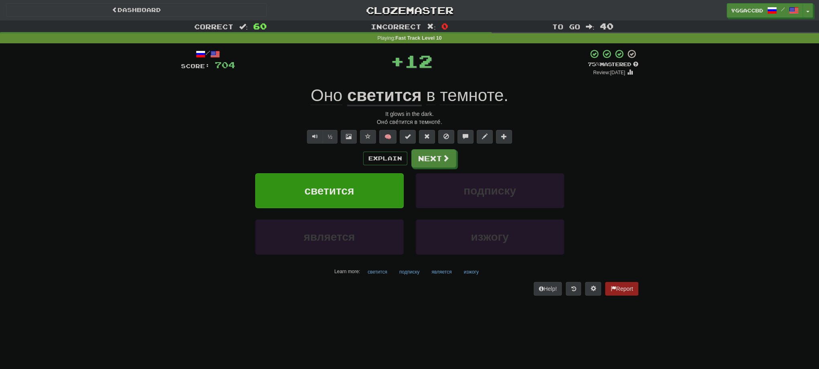
click at [456, 158] on div "Explain Next" at bounding box center [410, 158] width 458 height 18
click at [441, 158] on button "Next" at bounding box center [434, 159] width 45 height 18
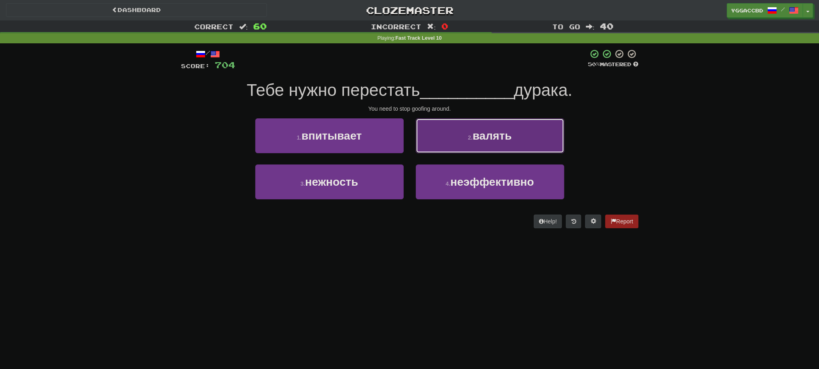
click at [450, 146] on button "2 . валять" at bounding box center [490, 135] width 149 height 35
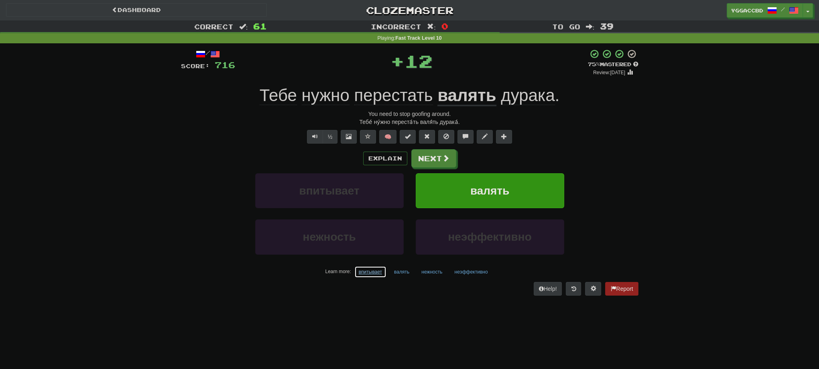
click at [377, 270] on button "впитывает" at bounding box center [370, 272] width 32 height 12
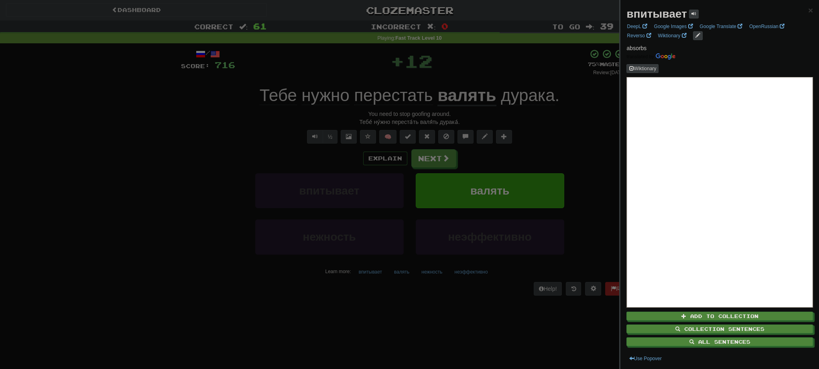
click at [434, 301] on div at bounding box center [409, 184] width 819 height 369
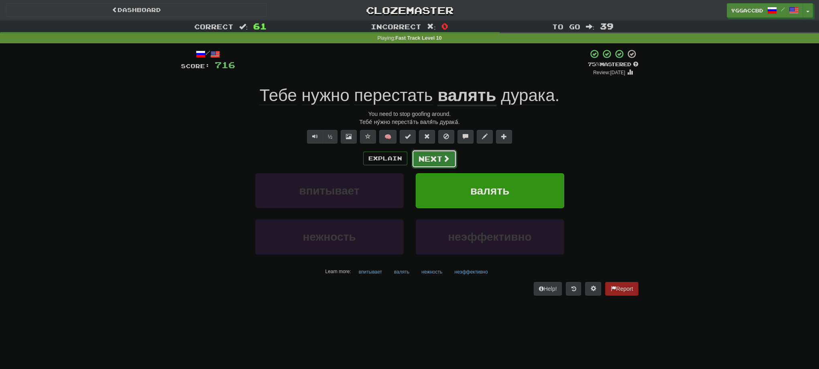
click at [422, 161] on button "Next" at bounding box center [434, 159] width 45 height 18
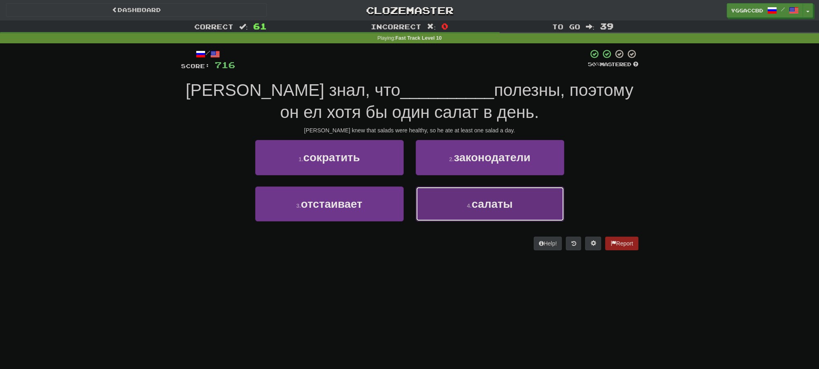
click at [512, 213] on button "4 . салаты" at bounding box center [490, 204] width 149 height 35
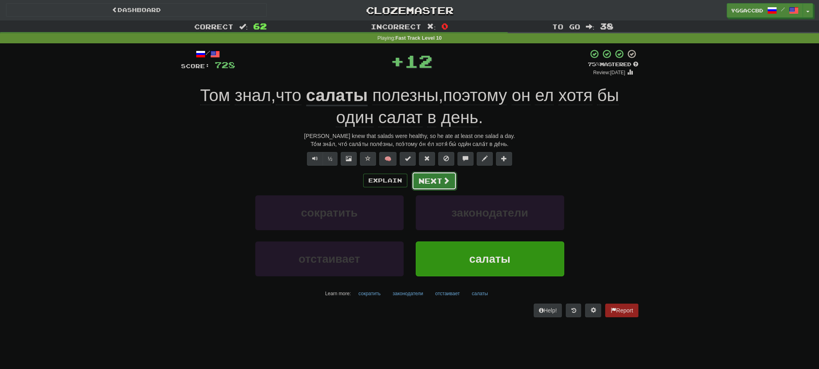
click at [438, 178] on button "Next" at bounding box center [434, 181] width 45 height 18
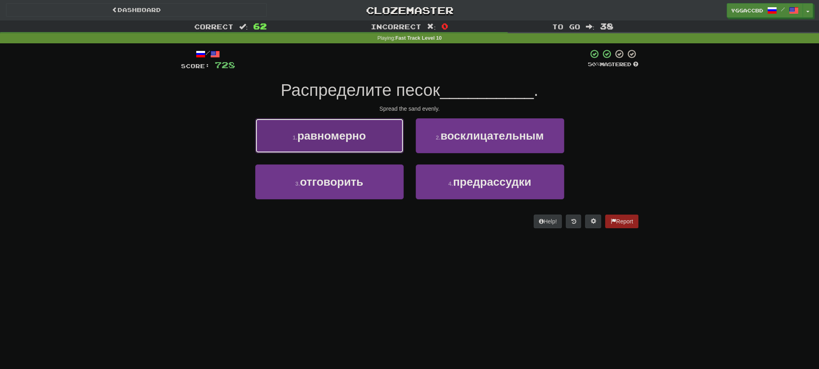
click at [369, 149] on button "1 . равномерно" at bounding box center [329, 135] width 149 height 35
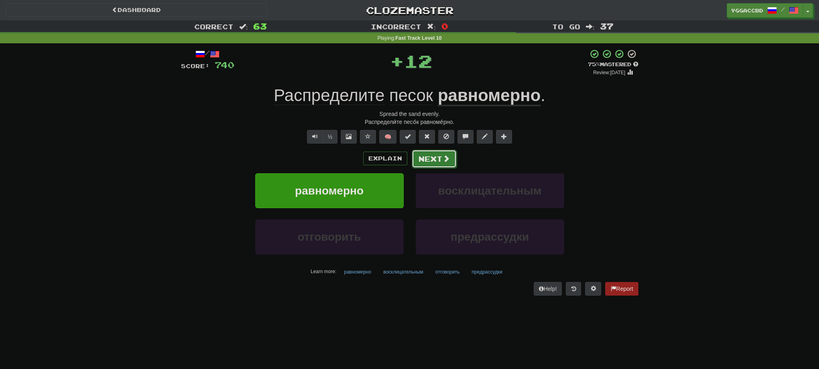
click at [430, 162] on button "Next" at bounding box center [434, 159] width 45 height 18
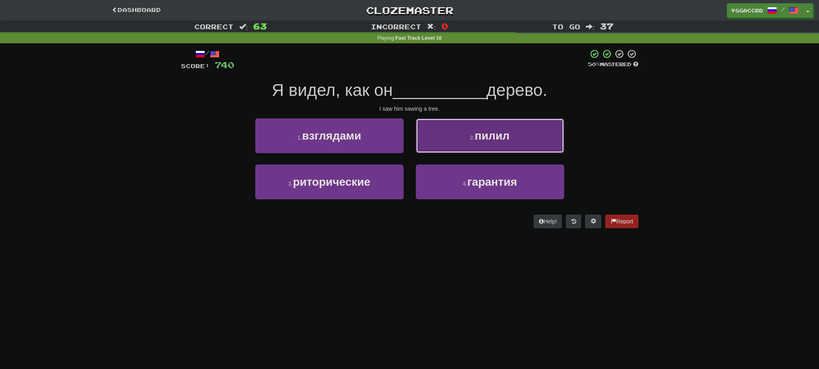
click at [446, 142] on button "2 . пилил" at bounding box center [490, 135] width 149 height 35
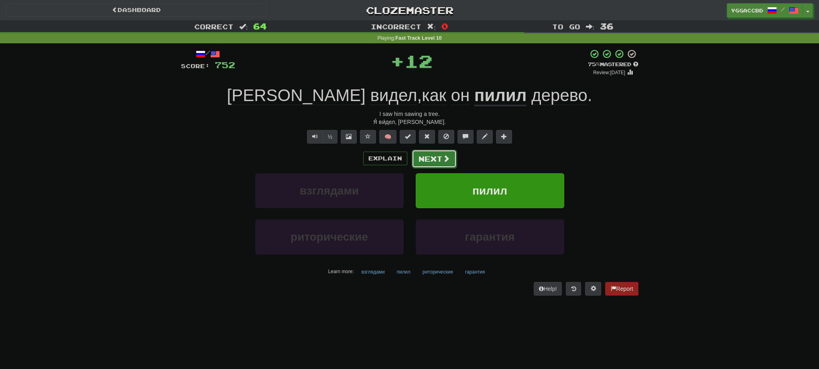
click at [415, 159] on button "Next" at bounding box center [434, 159] width 45 height 18
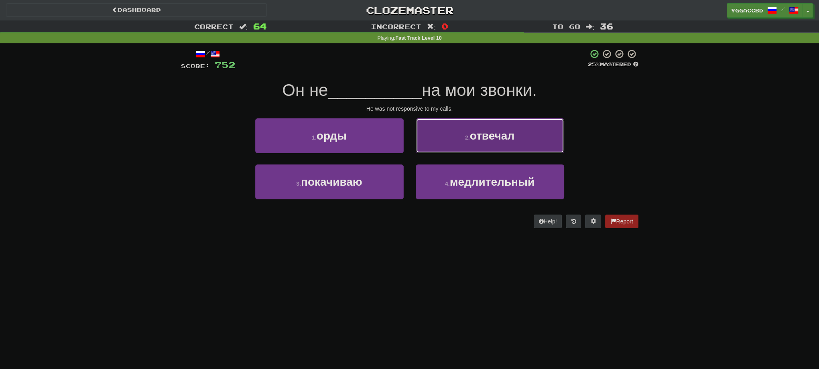
click at [451, 143] on button "2 . отвечал" at bounding box center [490, 135] width 149 height 35
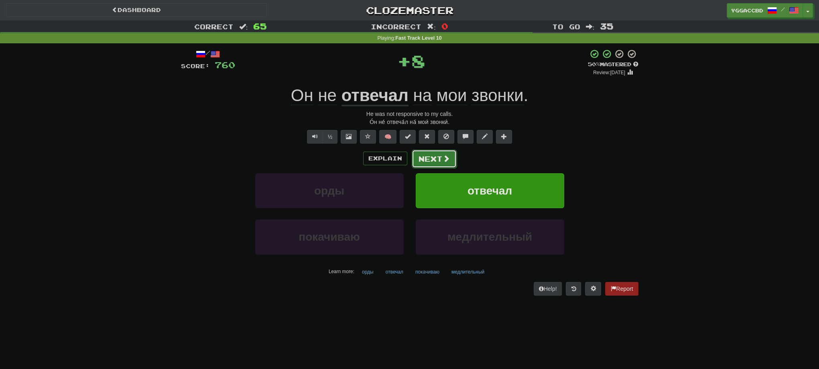
click at [437, 165] on button "Next" at bounding box center [434, 159] width 45 height 18
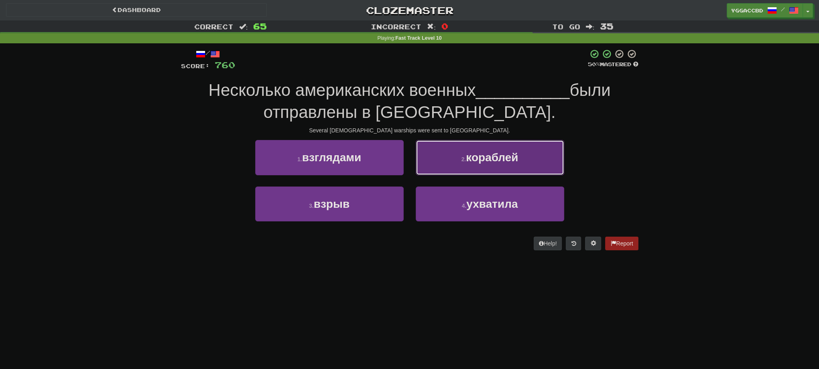
click at [446, 158] on button "2 . кораблей" at bounding box center [490, 157] width 149 height 35
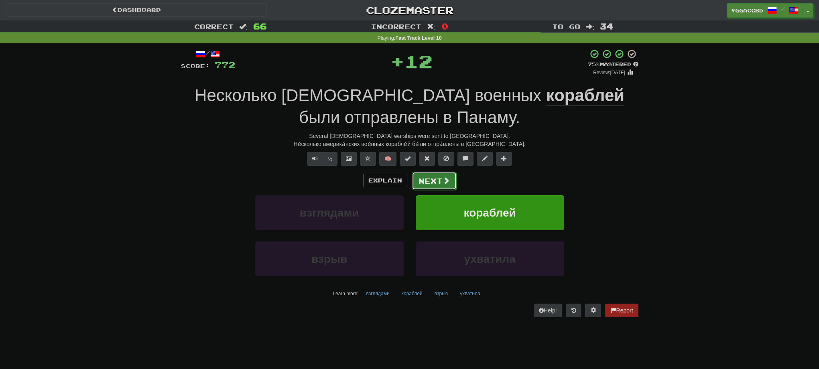
click at [432, 180] on button "Next" at bounding box center [434, 181] width 45 height 18
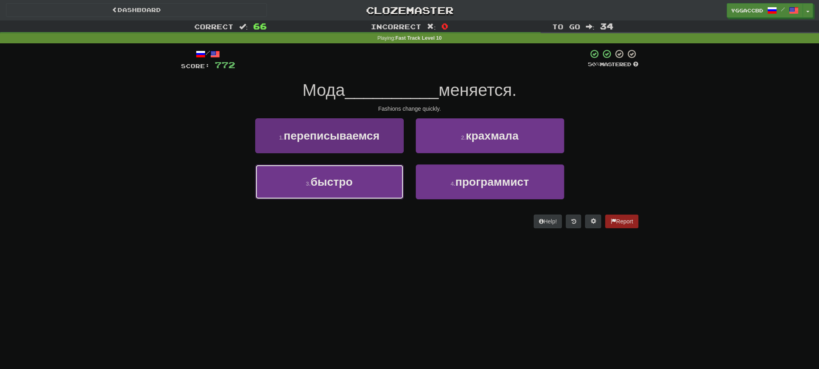
click at [389, 184] on button "3 . быстро" at bounding box center [329, 182] width 149 height 35
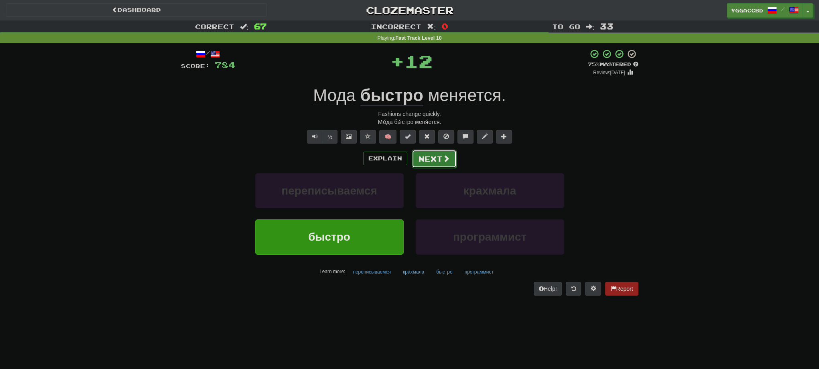
click at [454, 166] on button "Next" at bounding box center [434, 159] width 45 height 18
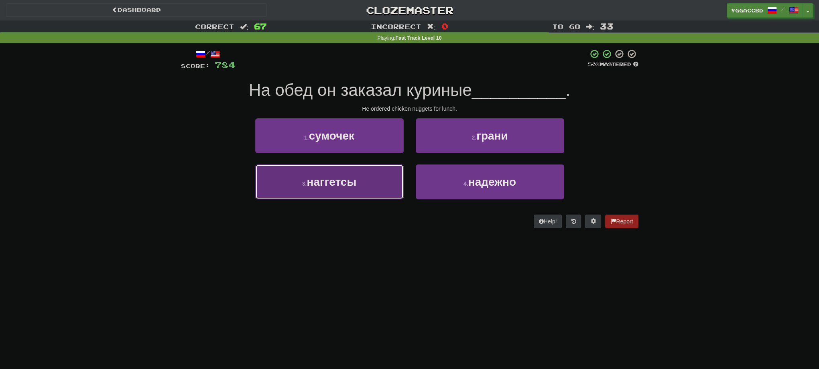
click at [360, 177] on button "3 . наггетсы" at bounding box center [329, 182] width 149 height 35
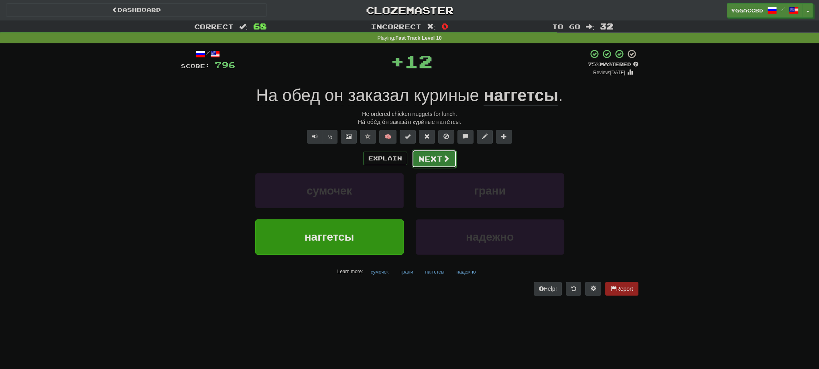
click at [425, 157] on button "Next" at bounding box center [434, 159] width 45 height 18
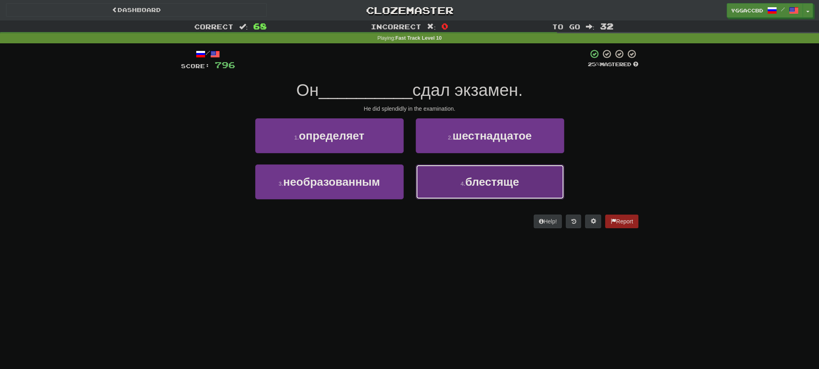
click at [486, 188] on button "4 . блестяще" at bounding box center [490, 182] width 149 height 35
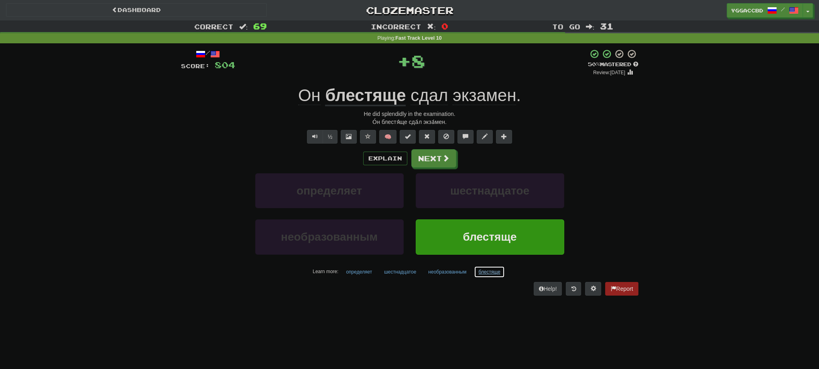
click at [490, 272] on button "блестяще" at bounding box center [489, 272] width 31 height 12
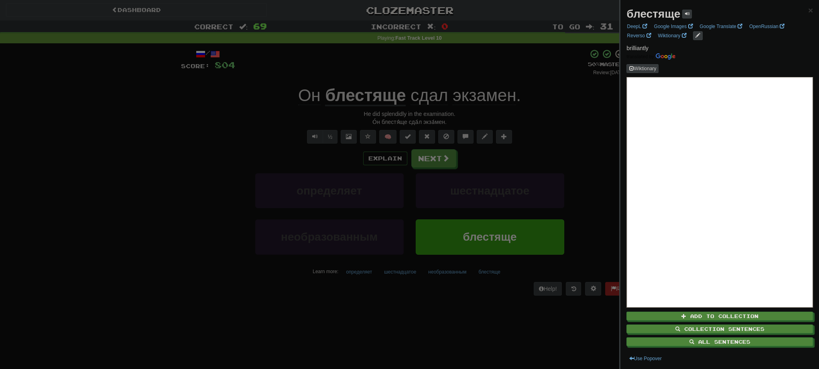
click at [644, 17] on strong "блестяще" at bounding box center [654, 14] width 54 height 12
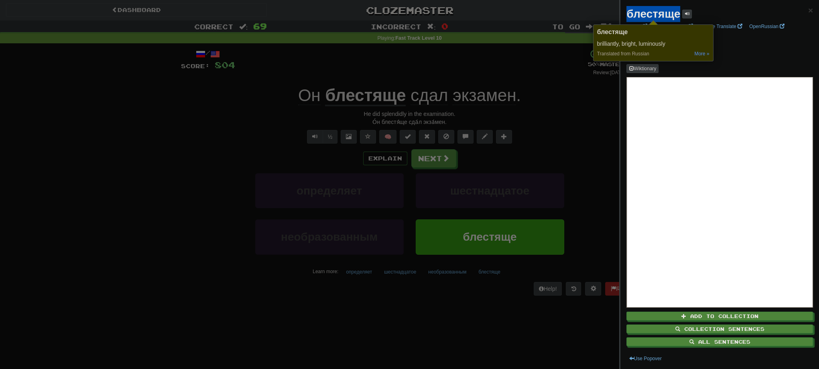
copy strong "блестяще"
click at [428, 155] on div at bounding box center [409, 184] width 819 height 369
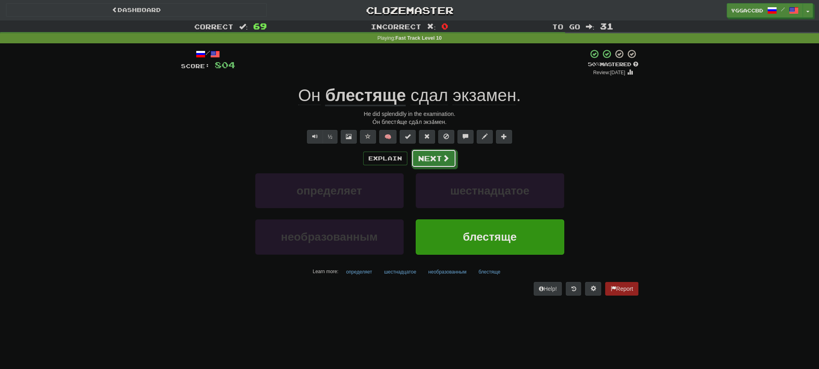
click at [433, 159] on button "Next" at bounding box center [433, 158] width 45 height 18
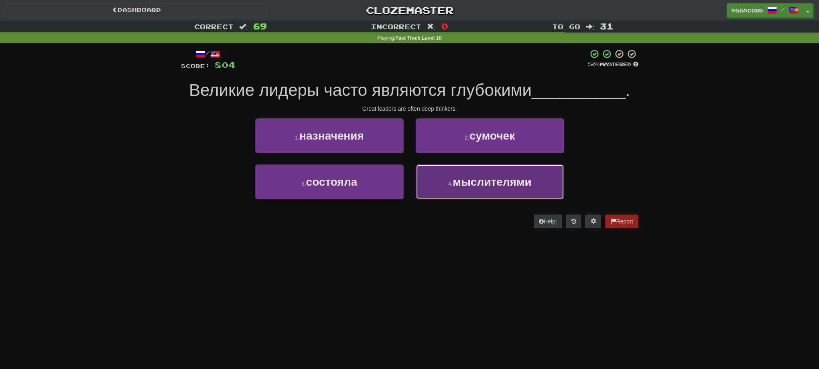
click at [505, 195] on button "4 . мыслителями" at bounding box center [490, 182] width 149 height 35
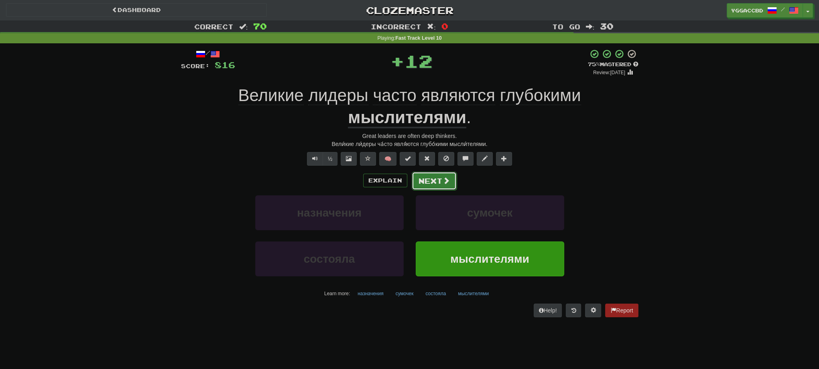
click at [416, 175] on button "Next" at bounding box center [434, 181] width 45 height 18
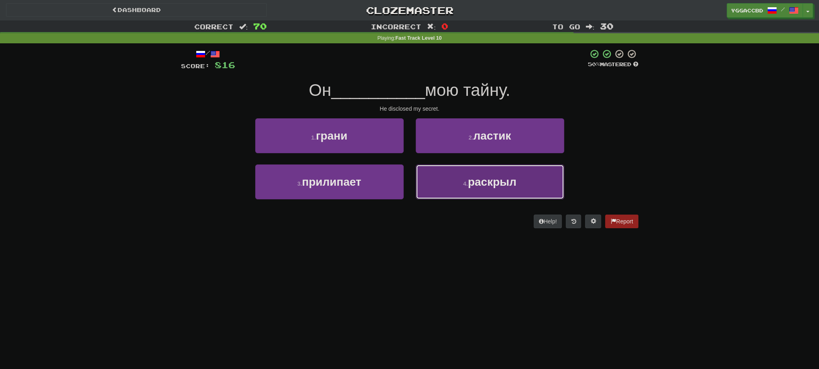
click at [492, 180] on span "раскрыл" at bounding box center [492, 182] width 49 height 12
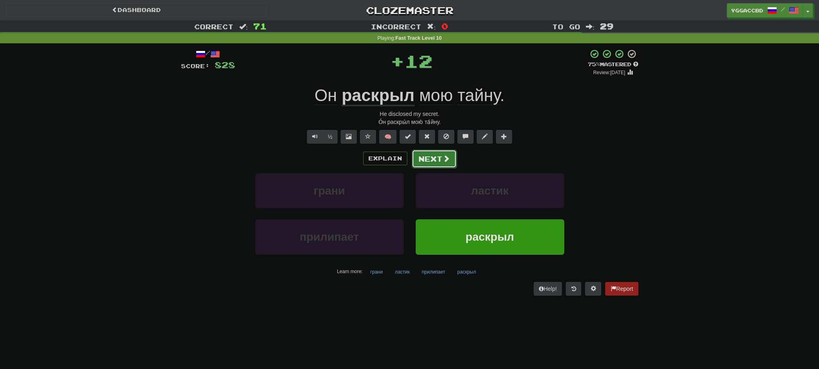
click at [427, 157] on button "Next" at bounding box center [434, 159] width 45 height 18
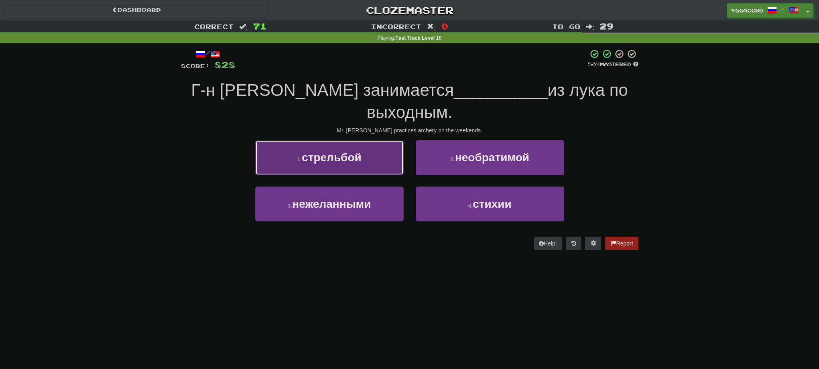
click at [373, 140] on button "1 . стрельбой" at bounding box center [329, 157] width 149 height 35
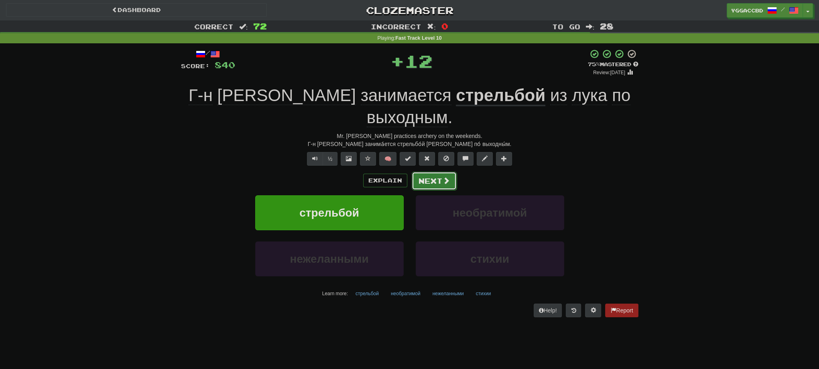
click at [443, 177] on span at bounding box center [446, 180] width 7 height 7
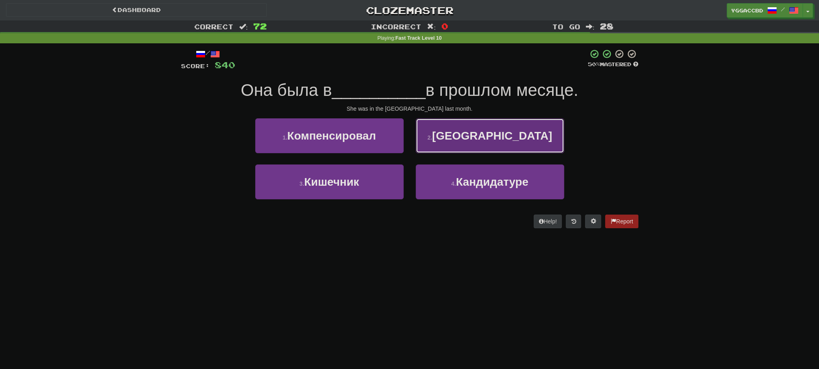
click at [466, 146] on button "2 . [GEOGRAPHIC_DATA]" at bounding box center [490, 135] width 149 height 35
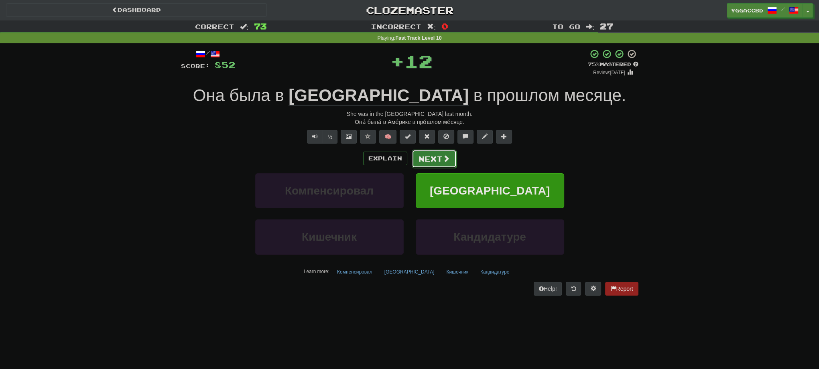
click at [440, 160] on button "Next" at bounding box center [434, 159] width 45 height 18
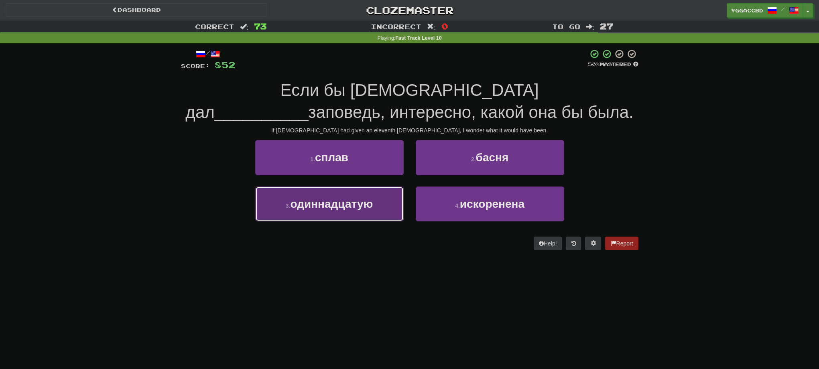
click at [377, 197] on button "3 . одиннадцатую" at bounding box center [329, 204] width 149 height 35
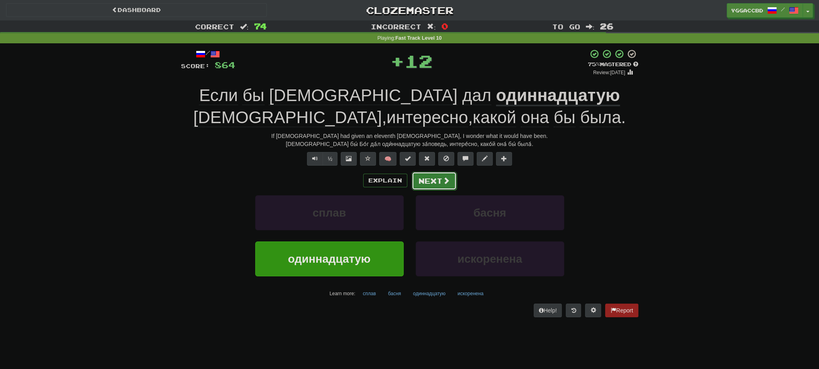
click at [431, 180] on button "Next" at bounding box center [434, 181] width 45 height 18
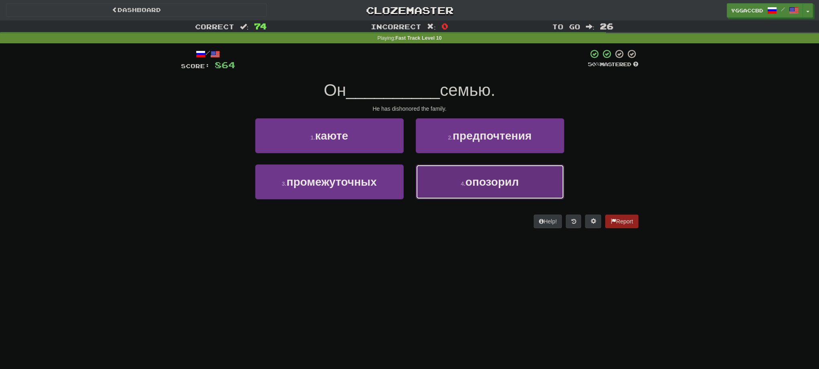
click at [479, 181] on span "опозорил" at bounding box center [492, 182] width 53 height 12
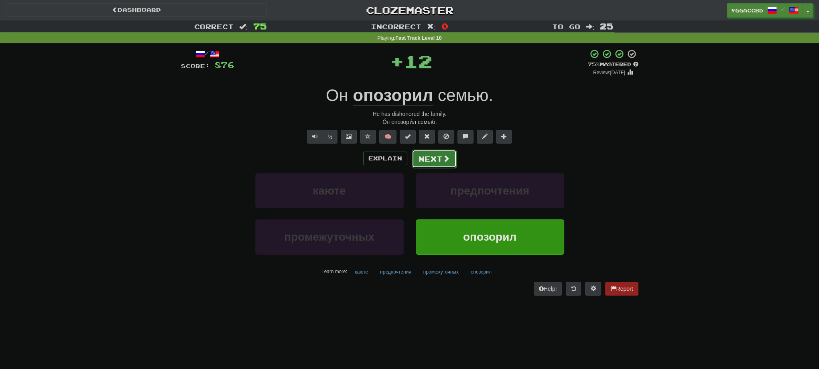
click at [437, 167] on button "Next" at bounding box center [434, 159] width 45 height 18
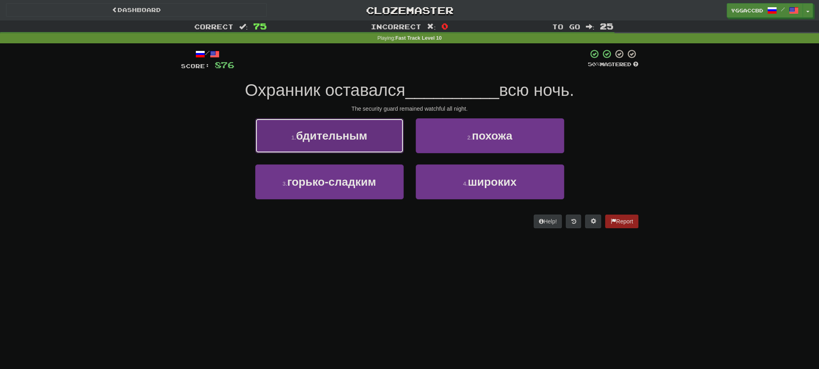
click at [340, 149] on button "1 . бдительным" at bounding box center [329, 135] width 149 height 35
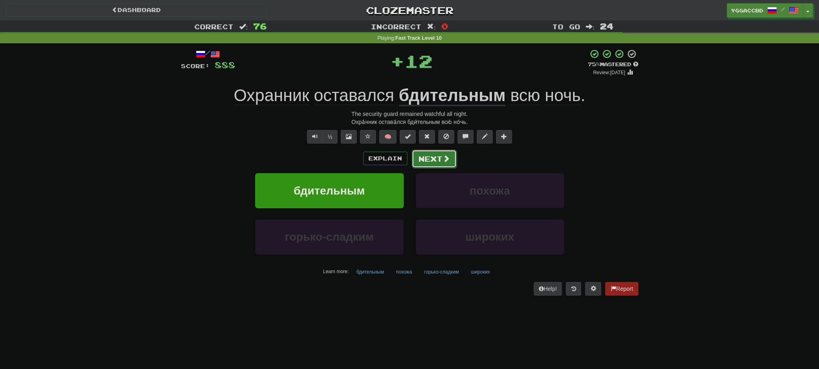
click at [418, 162] on button "Next" at bounding box center [434, 159] width 45 height 18
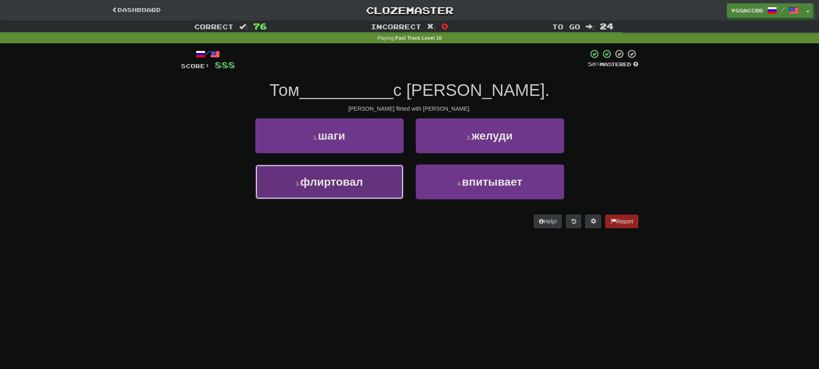
click at [354, 182] on span "флиртовал" at bounding box center [331, 182] width 63 height 12
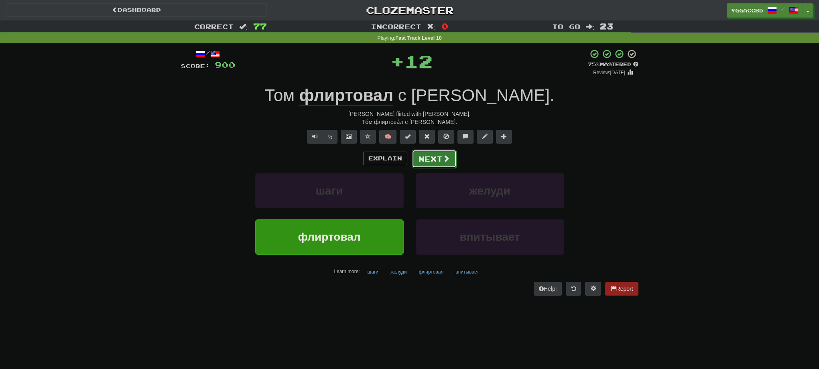
click at [418, 158] on button "Next" at bounding box center [434, 159] width 45 height 18
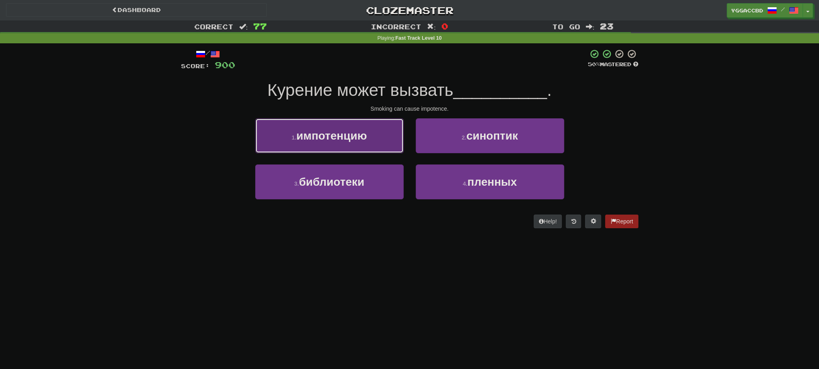
click at [384, 140] on button "1 . импотенцию" at bounding box center [329, 135] width 149 height 35
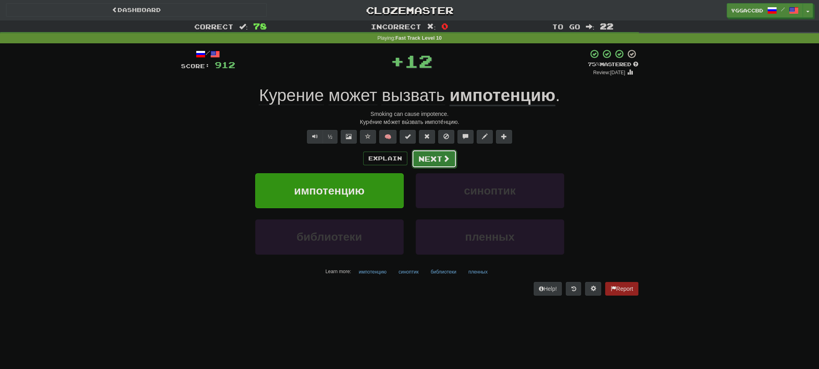
click at [443, 160] on span at bounding box center [446, 158] width 7 height 7
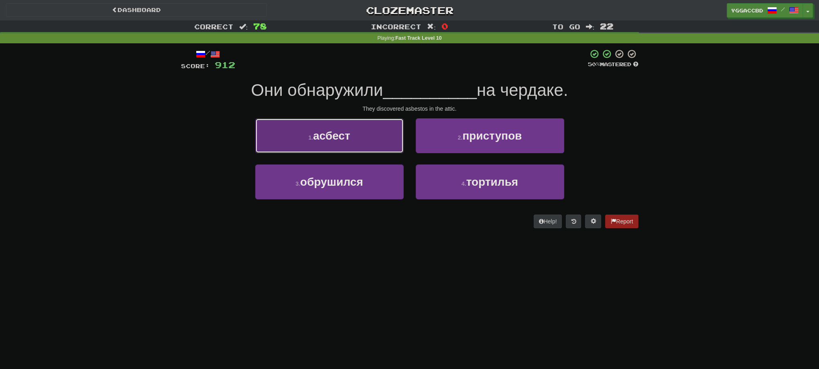
click at [359, 146] on button "1 . асбест" at bounding box center [329, 135] width 149 height 35
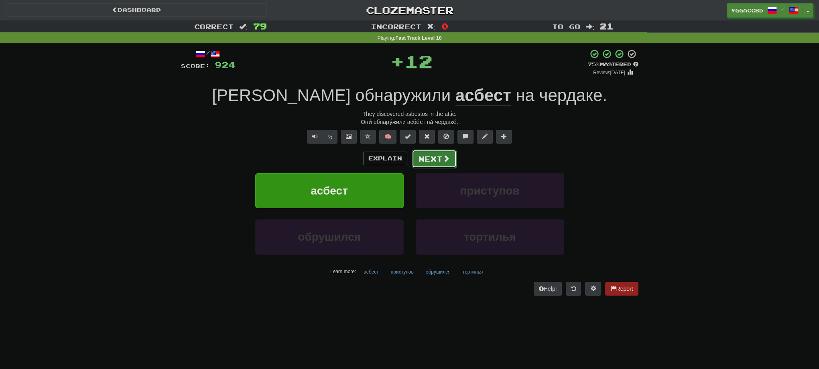
click at [423, 161] on button "Next" at bounding box center [434, 159] width 45 height 18
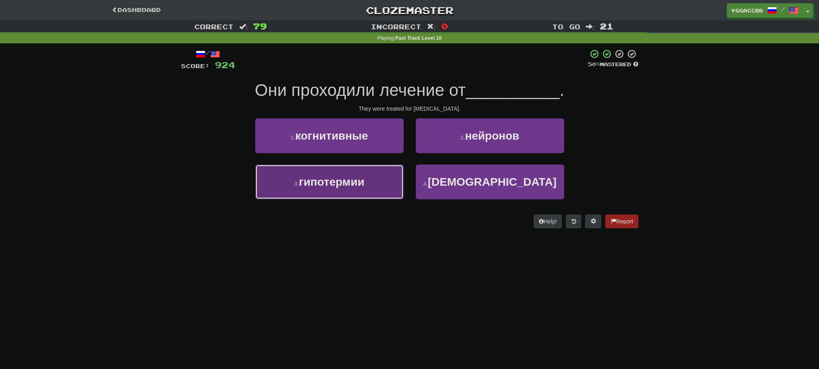
click at [311, 187] on span "гипотермии" at bounding box center [331, 182] width 65 height 12
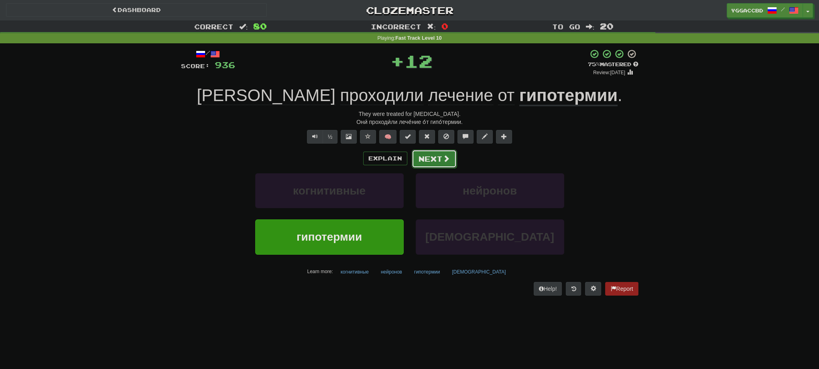
click at [421, 160] on button "Next" at bounding box center [434, 159] width 45 height 18
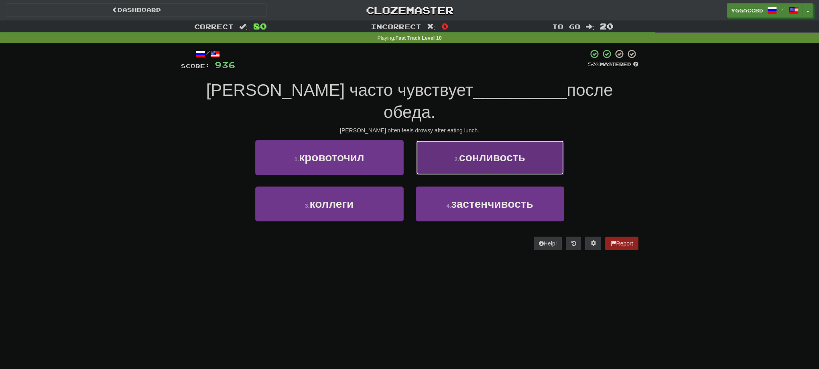
click at [497, 151] on span "сонливость" at bounding box center [492, 157] width 66 height 12
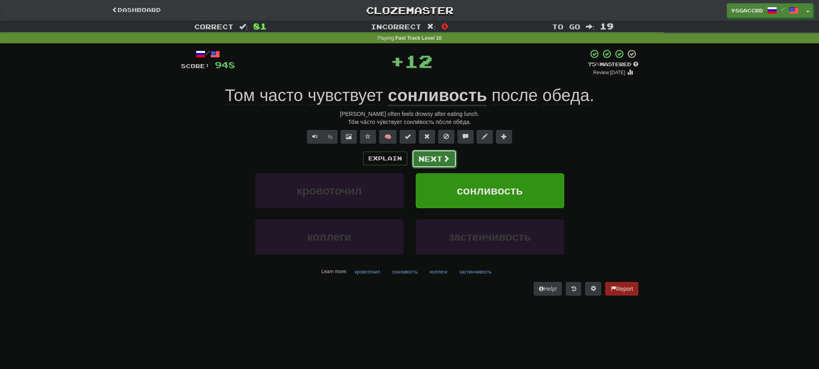
click at [426, 162] on button "Next" at bounding box center [434, 159] width 45 height 18
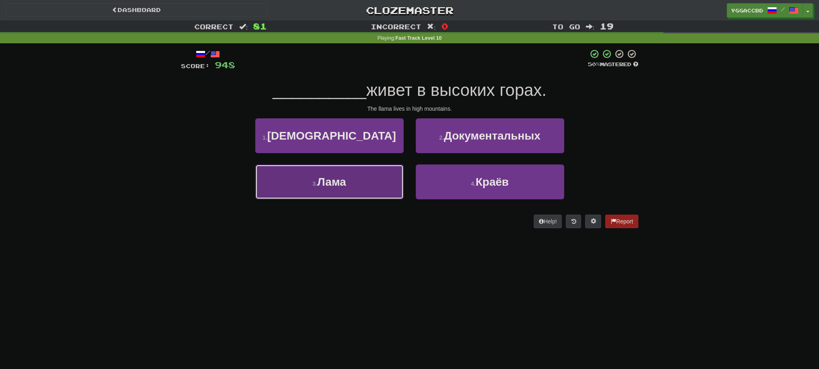
click at [356, 177] on button "3 . [GEOGRAPHIC_DATA]" at bounding box center [329, 182] width 149 height 35
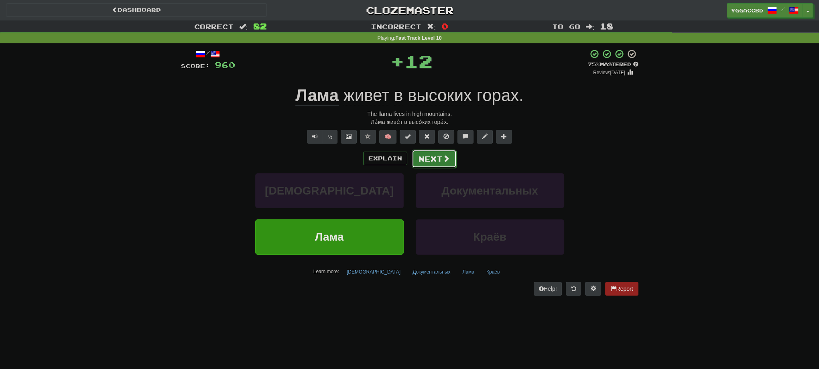
click at [429, 163] on button "Next" at bounding box center [434, 159] width 45 height 18
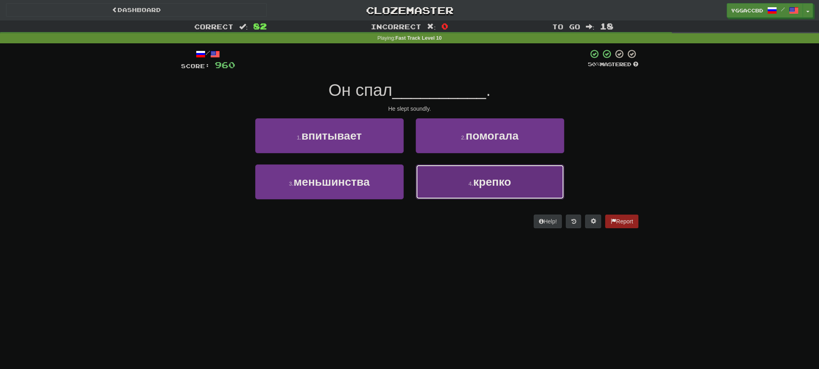
click at [506, 185] on span "крепко" at bounding box center [492, 182] width 38 height 12
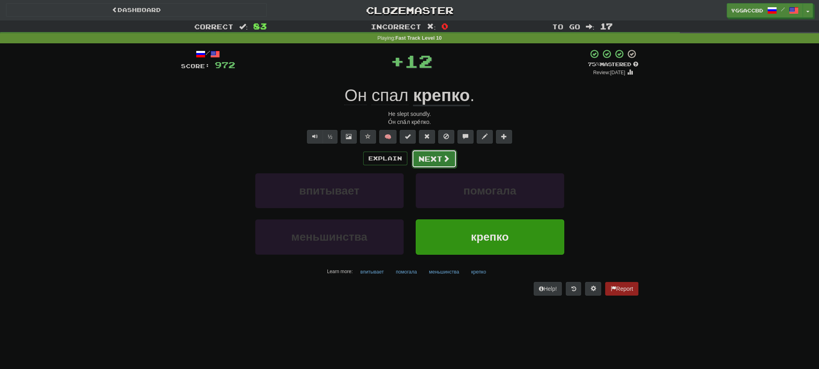
click at [437, 160] on button "Next" at bounding box center [434, 159] width 45 height 18
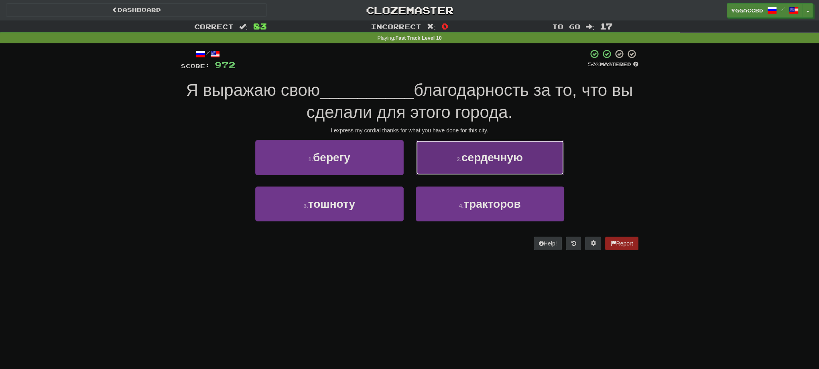
click at [490, 170] on button "2 . сердечную" at bounding box center [490, 157] width 149 height 35
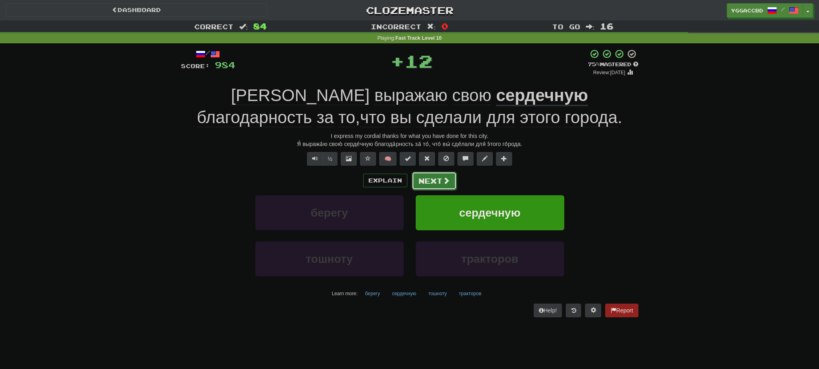
click at [431, 180] on button "Next" at bounding box center [434, 181] width 45 height 18
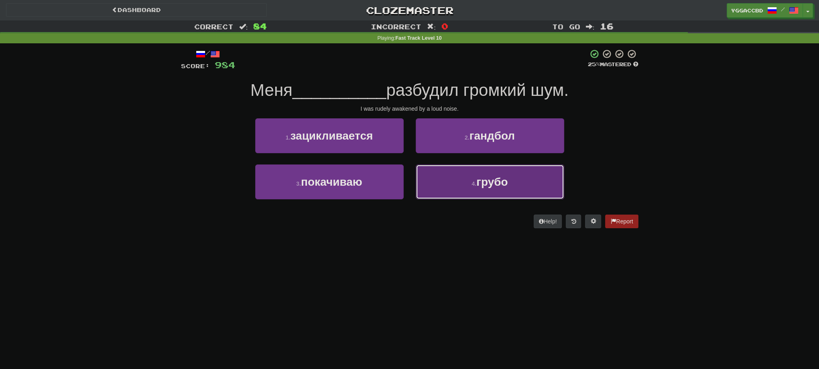
click at [469, 181] on button "4 . грубо" at bounding box center [490, 182] width 149 height 35
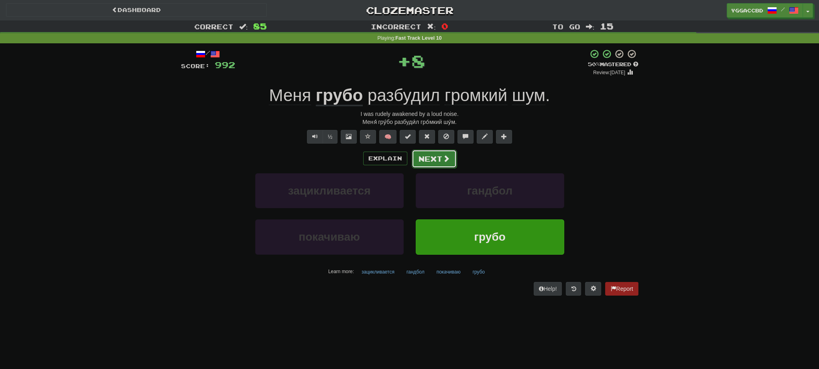
click at [429, 161] on button "Next" at bounding box center [434, 159] width 45 height 18
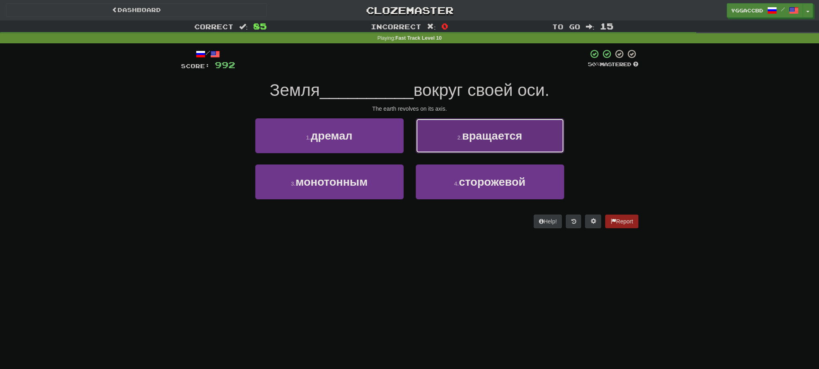
click at [450, 144] on button "2 . вращается" at bounding box center [490, 135] width 149 height 35
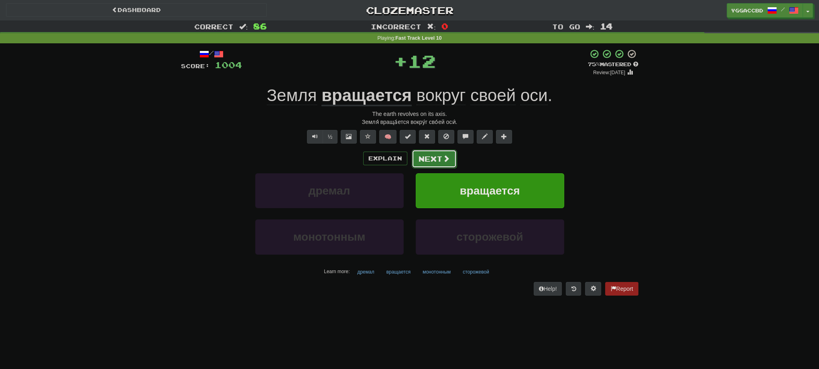
click at [439, 161] on button "Next" at bounding box center [434, 159] width 45 height 18
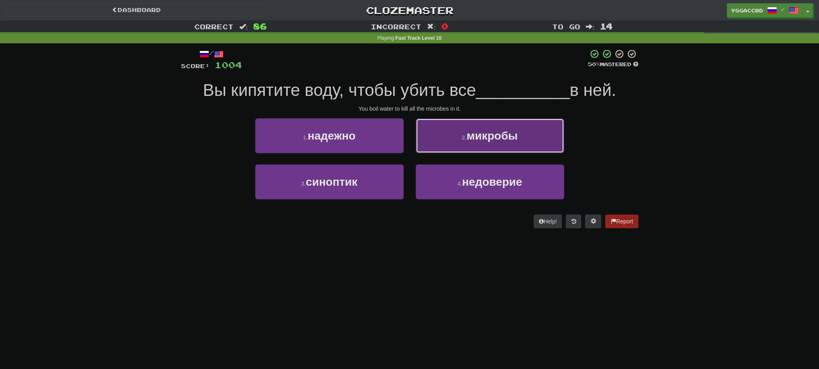
click at [461, 132] on button "2 . микробы" at bounding box center [490, 135] width 149 height 35
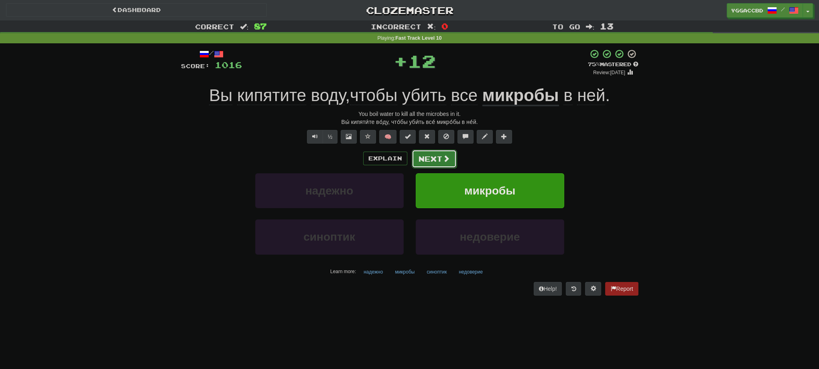
click at [430, 161] on button "Next" at bounding box center [434, 159] width 45 height 18
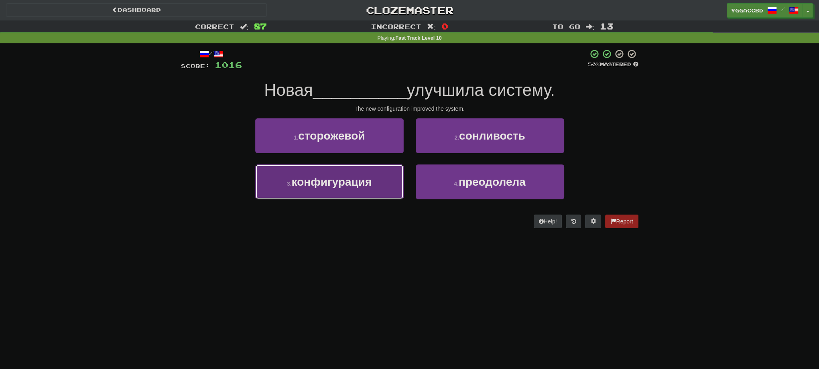
click at [383, 183] on button "3 . конфигурация" at bounding box center [329, 182] width 149 height 35
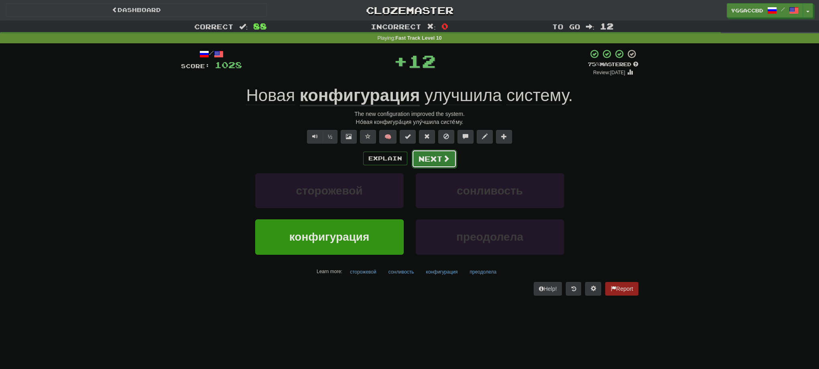
click at [424, 161] on button "Next" at bounding box center [434, 159] width 45 height 18
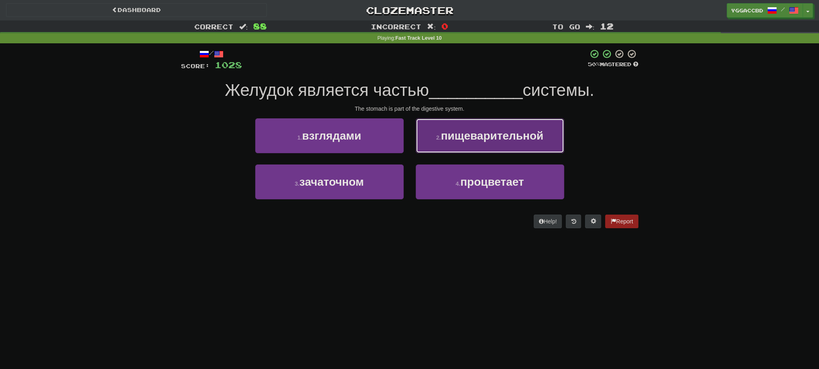
click at [449, 136] on span "пищеварительной" at bounding box center [492, 136] width 103 height 12
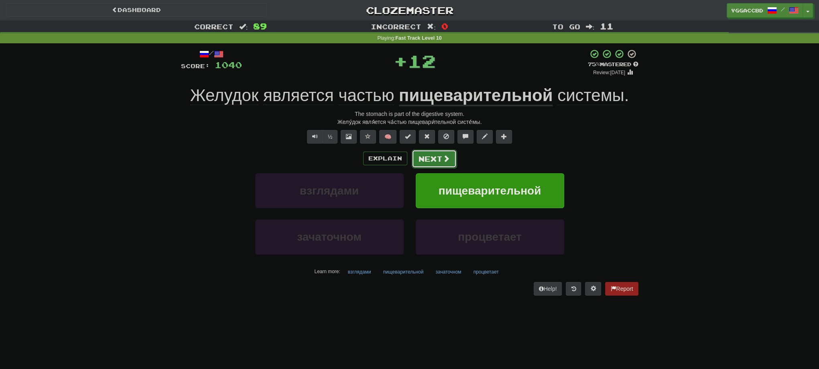
click at [439, 156] on button "Next" at bounding box center [434, 159] width 45 height 18
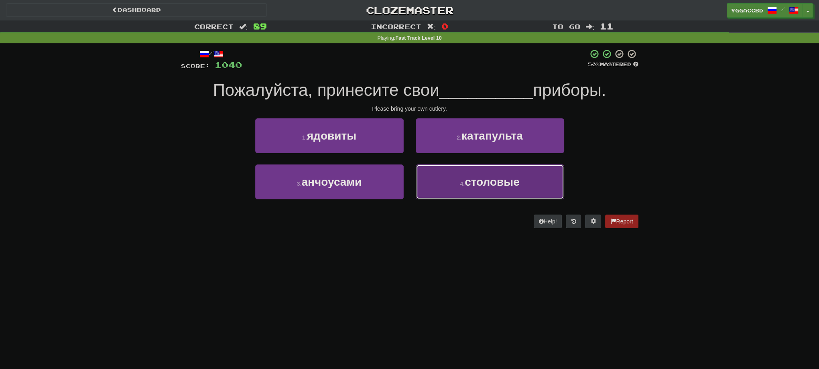
click at [472, 174] on button "4 . столовые" at bounding box center [490, 182] width 149 height 35
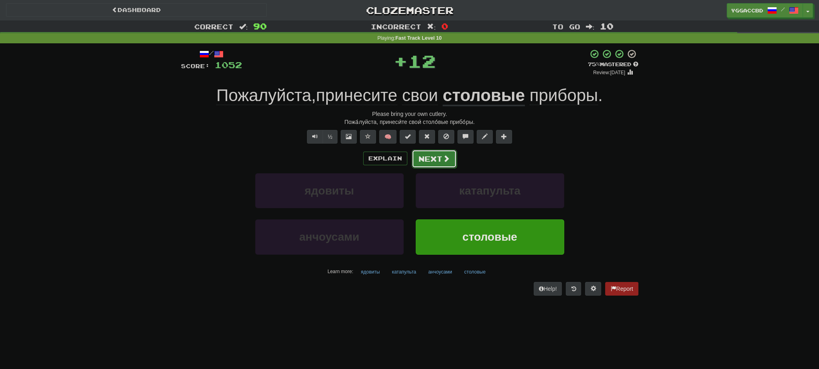
click at [445, 163] on button "Next" at bounding box center [434, 159] width 45 height 18
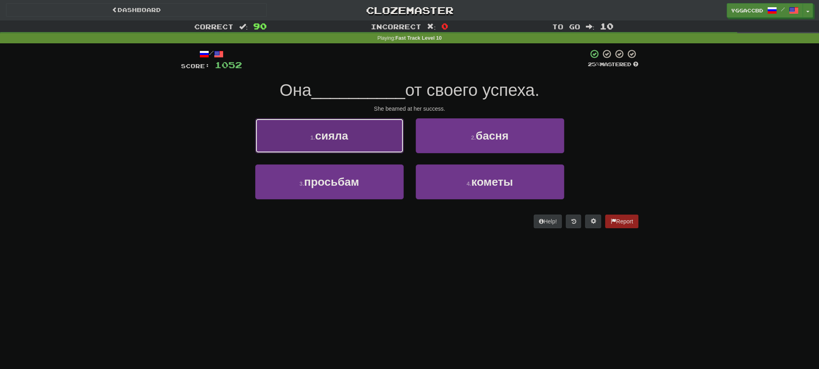
click at [374, 149] on button "1 . сияла" at bounding box center [329, 135] width 149 height 35
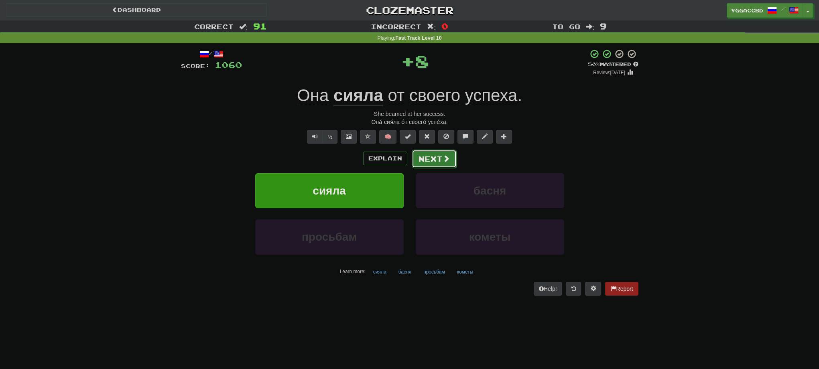
click at [441, 159] on button "Next" at bounding box center [434, 159] width 45 height 18
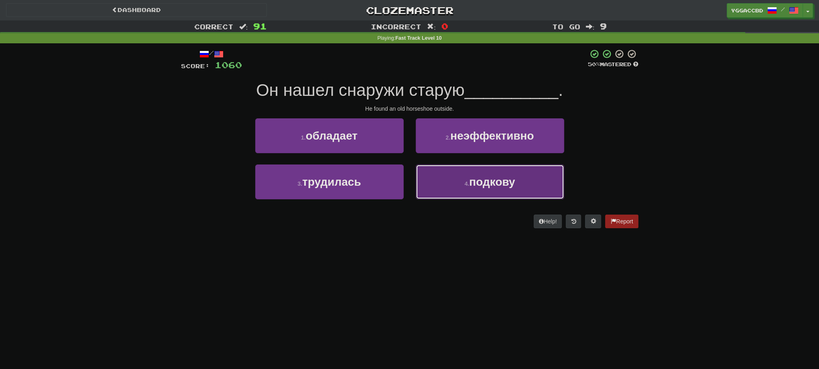
click at [478, 183] on span "подкову" at bounding box center [492, 182] width 46 height 12
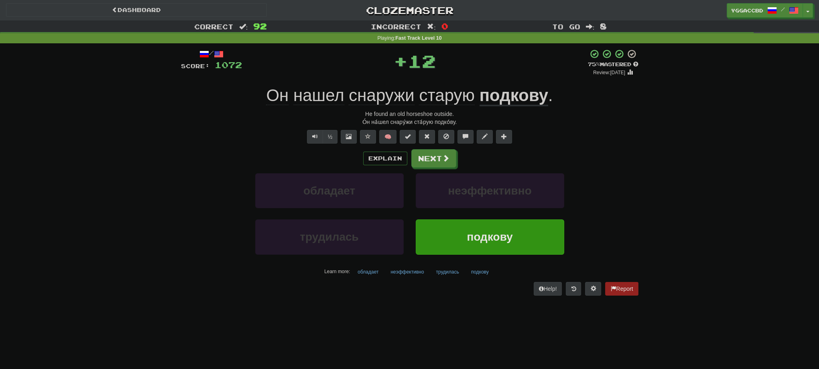
click at [493, 101] on u "подкову" at bounding box center [514, 96] width 69 height 20
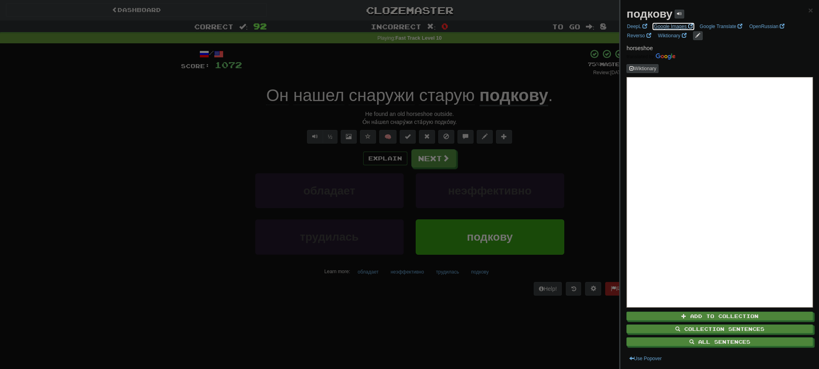
click at [665, 24] on link "Google Images" at bounding box center [674, 26] width 44 height 9
click at [429, 157] on div at bounding box center [409, 184] width 819 height 369
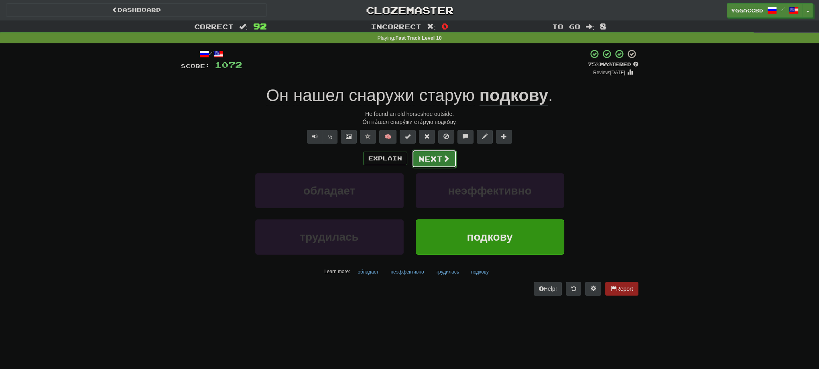
click at [434, 160] on button "Next" at bounding box center [434, 159] width 45 height 18
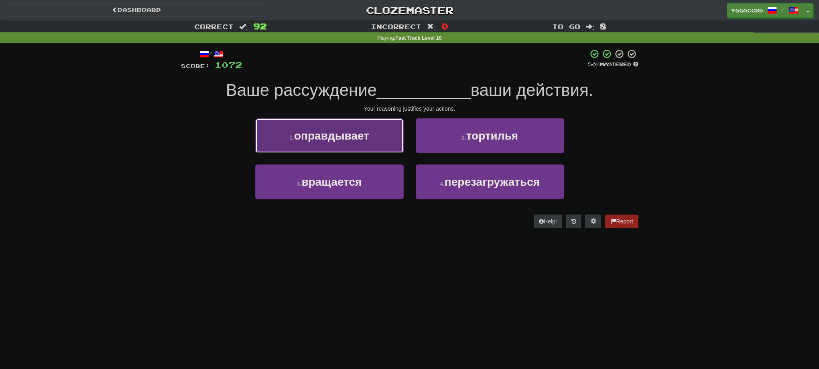
click at [352, 145] on button "1 . оправдывает" at bounding box center [329, 135] width 149 height 35
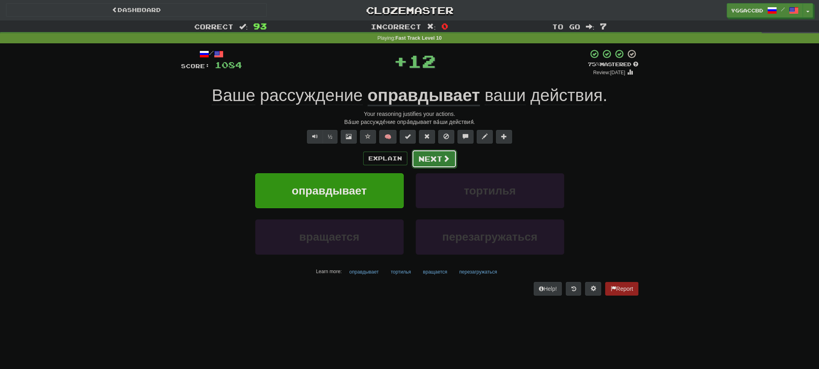
click at [443, 157] on span at bounding box center [446, 158] width 7 height 7
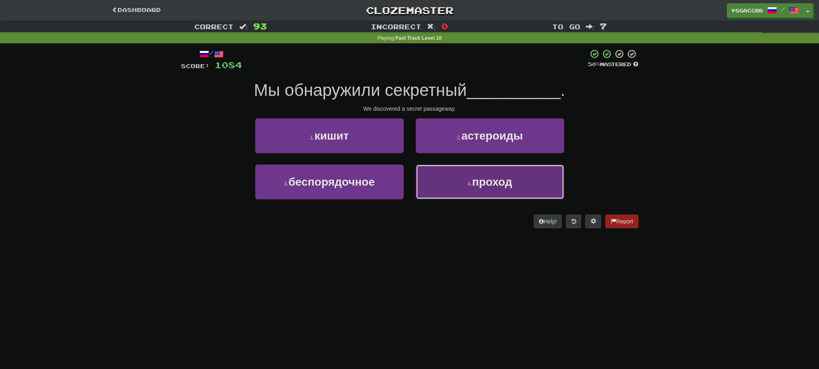
click at [479, 186] on span "проход" at bounding box center [492, 182] width 40 height 12
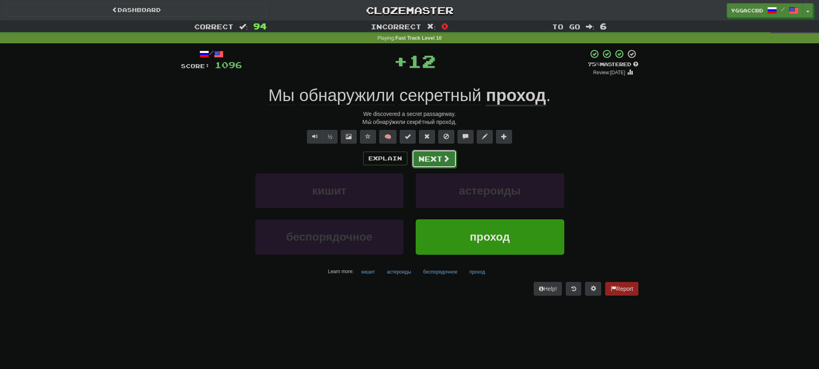
click at [431, 159] on button "Next" at bounding box center [434, 159] width 45 height 18
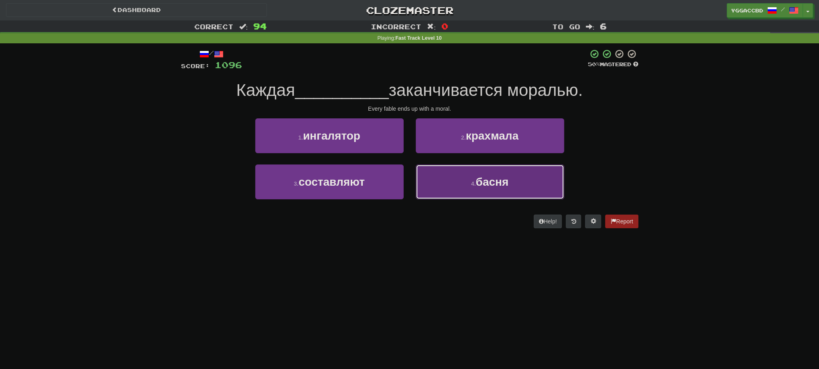
click at [482, 184] on span "басня" at bounding box center [492, 182] width 33 height 12
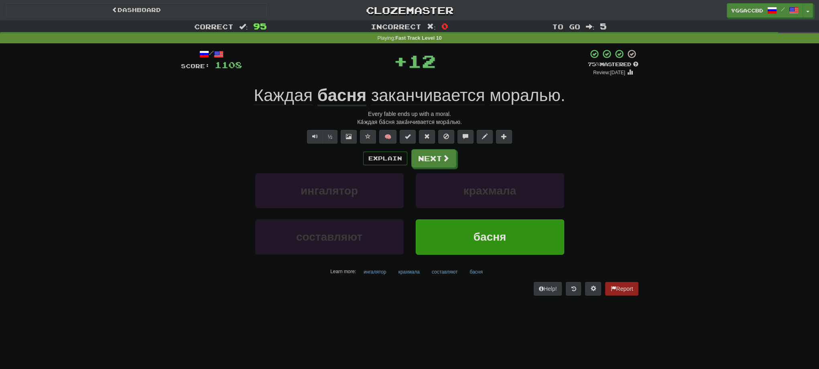
click at [351, 98] on u "басня" at bounding box center [341, 96] width 49 height 20
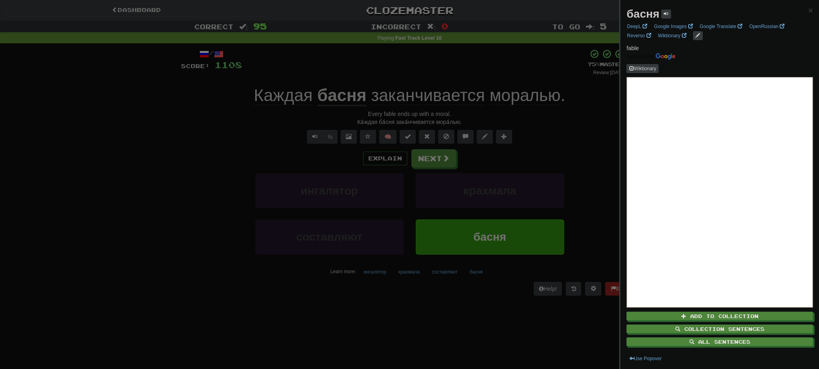
click at [530, 128] on div at bounding box center [409, 184] width 819 height 369
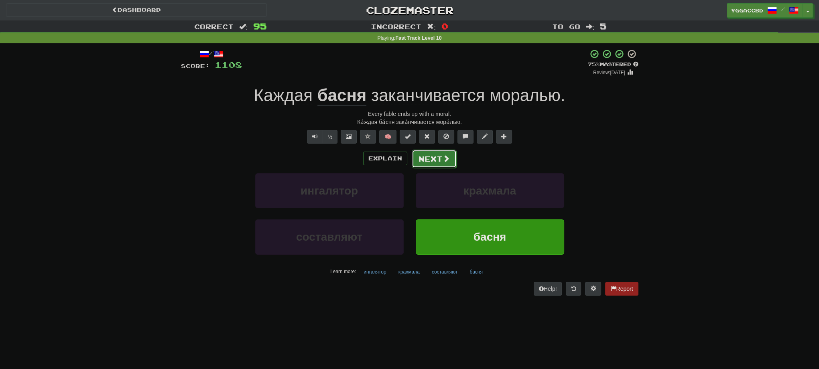
click at [443, 156] on span at bounding box center [446, 158] width 7 height 7
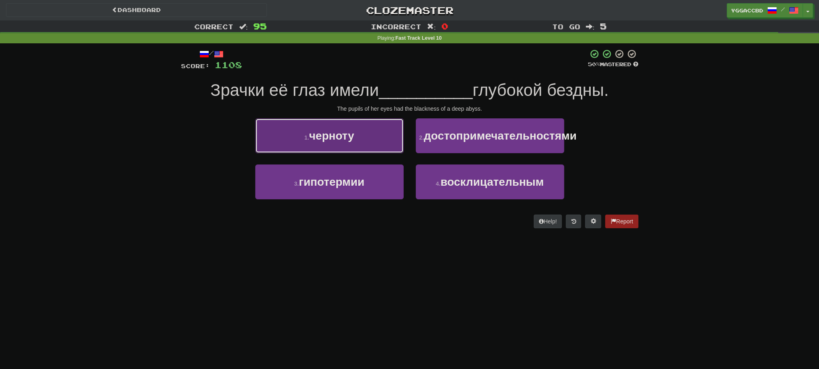
click at [380, 132] on button "1 . черноту" at bounding box center [329, 135] width 149 height 35
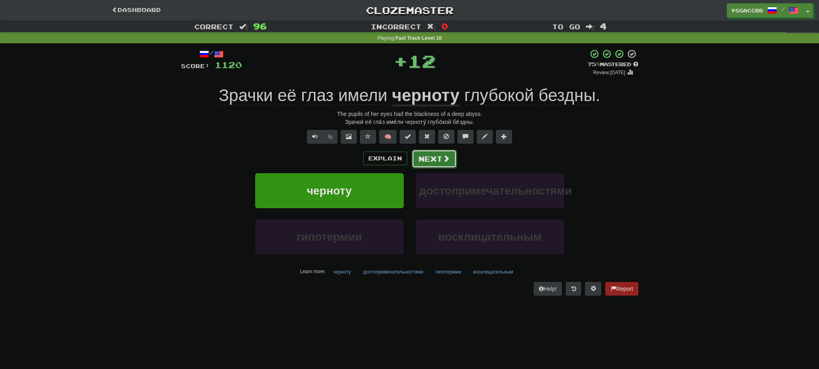
click at [441, 156] on button "Next" at bounding box center [434, 159] width 45 height 18
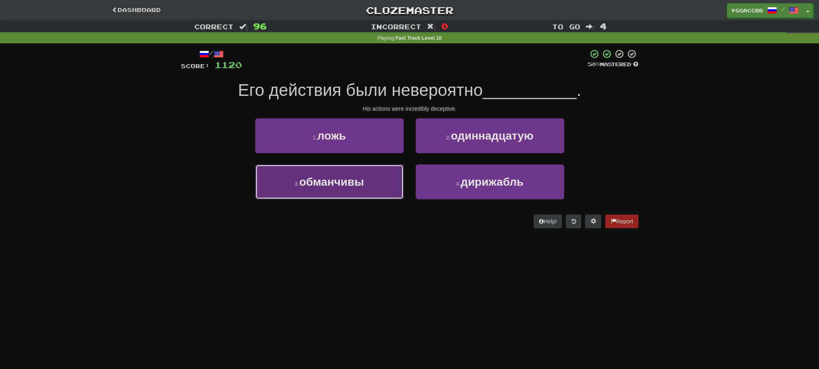
click at [368, 180] on button "3 . обманчивы" at bounding box center [329, 182] width 149 height 35
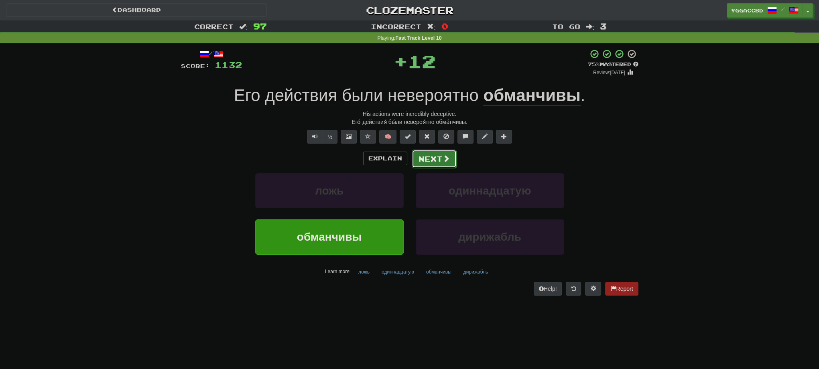
click at [430, 163] on button "Next" at bounding box center [434, 159] width 45 height 18
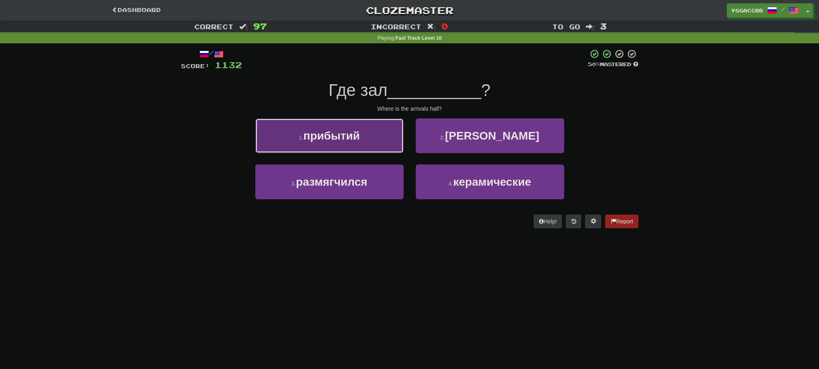
click at [353, 144] on button "1 . прибытий" at bounding box center [329, 135] width 149 height 35
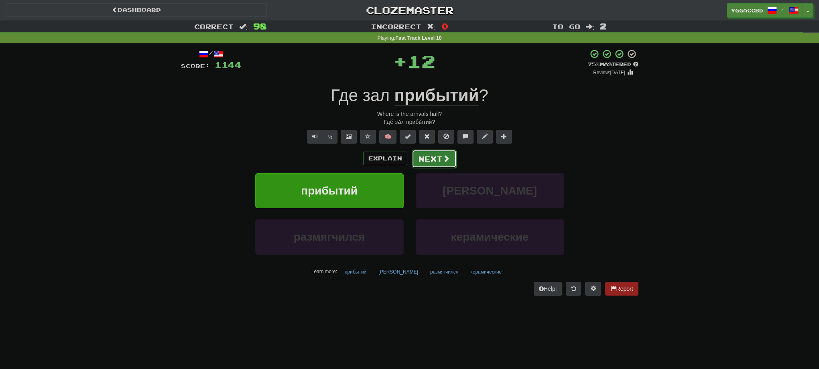
click at [433, 157] on button "Next" at bounding box center [434, 159] width 45 height 18
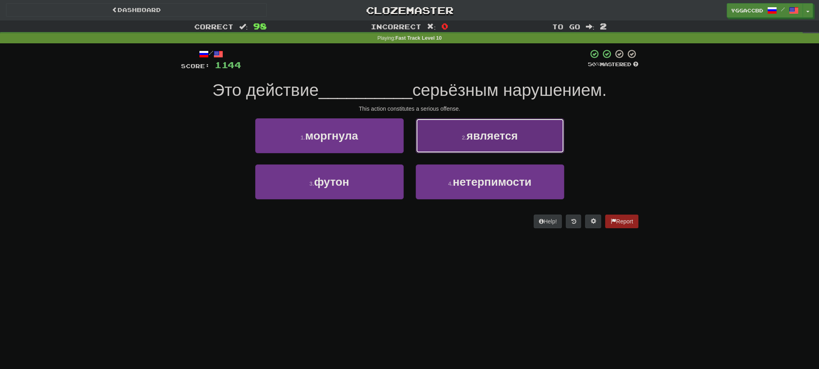
click at [444, 149] on button "2 . является" at bounding box center [490, 135] width 149 height 35
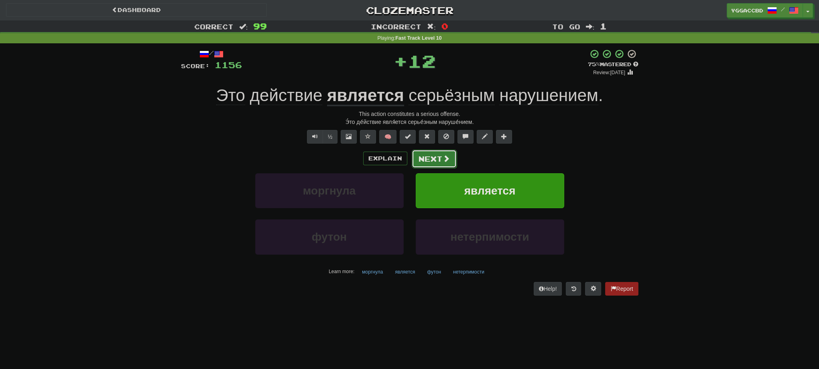
click at [427, 155] on button "Next" at bounding box center [434, 159] width 45 height 18
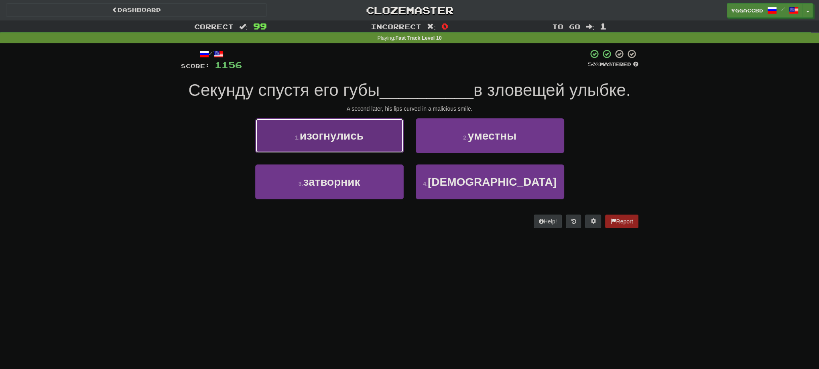
click at [378, 144] on button "1 . изогнулись" at bounding box center [329, 135] width 149 height 35
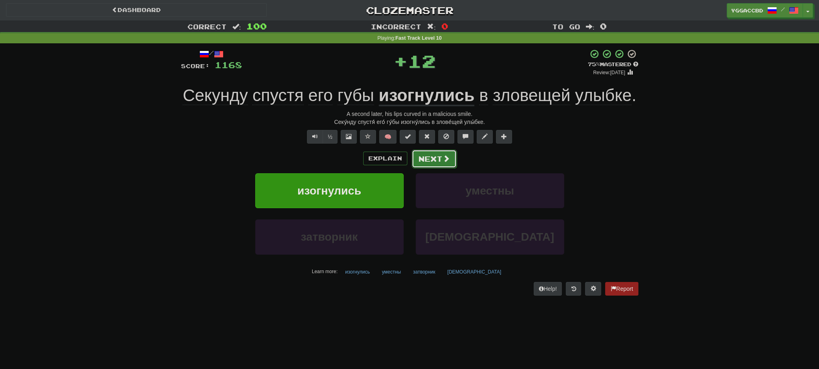
click at [435, 159] on button "Next" at bounding box center [434, 159] width 45 height 18
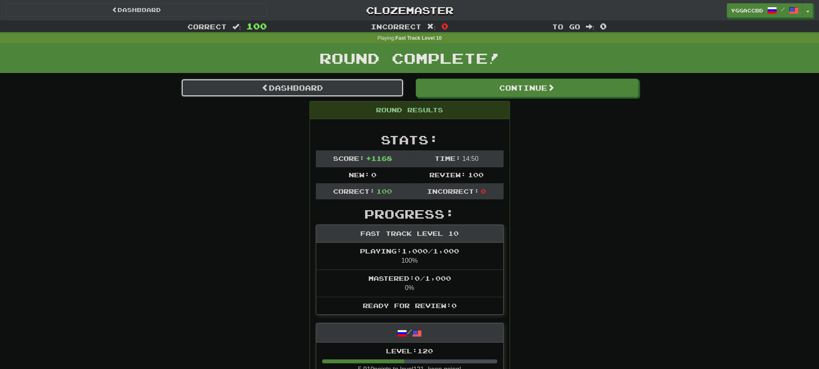
click at [307, 88] on link "Dashboard" at bounding box center [292, 88] width 223 height 18
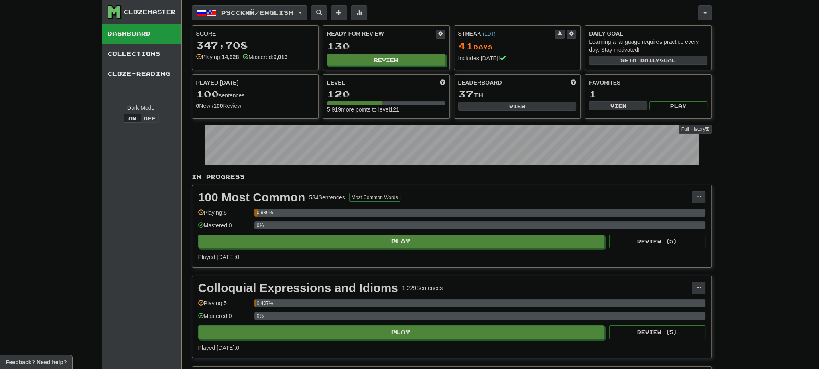
click at [305, 15] on button "Русский / English" at bounding box center [249, 12] width 115 height 15
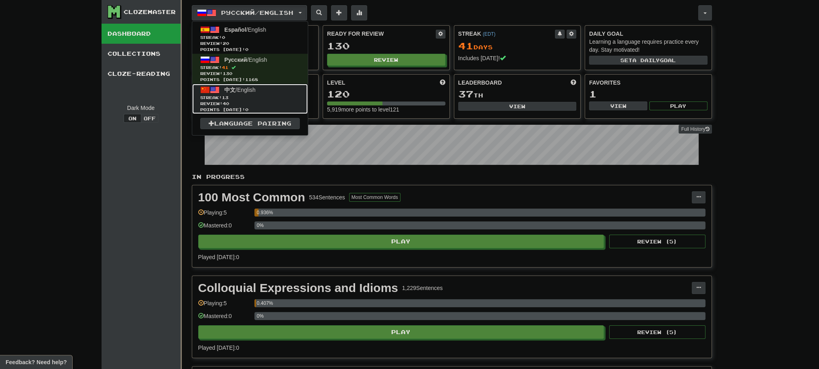
click at [262, 97] on span "Streak: 13" at bounding box center [250, 98] width 100 height 6
